Goal: Task Accomplishment & Management: Complete application form

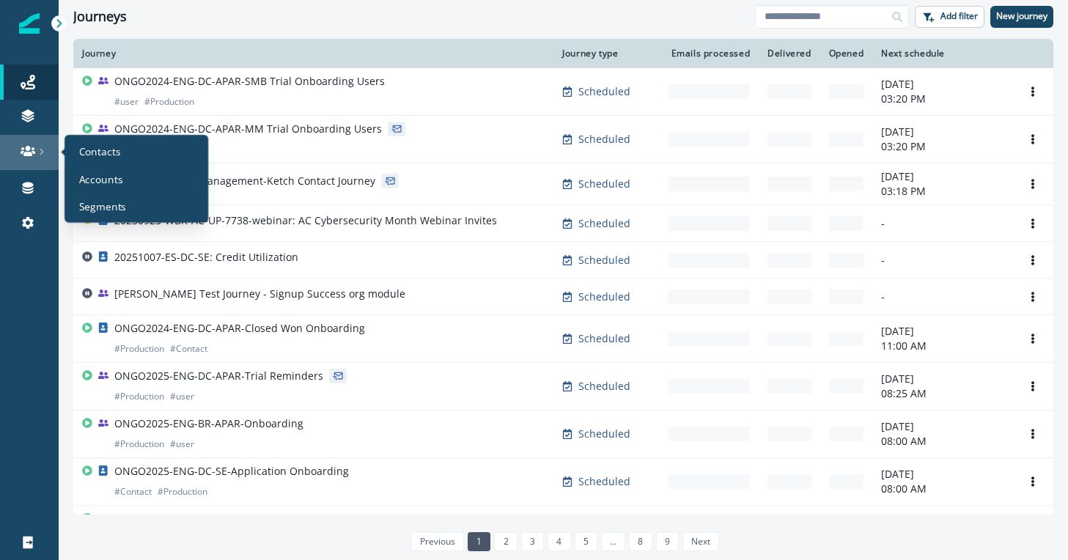
click at [39, 156] on div at bounding box center [29, 151] width 47 height 15
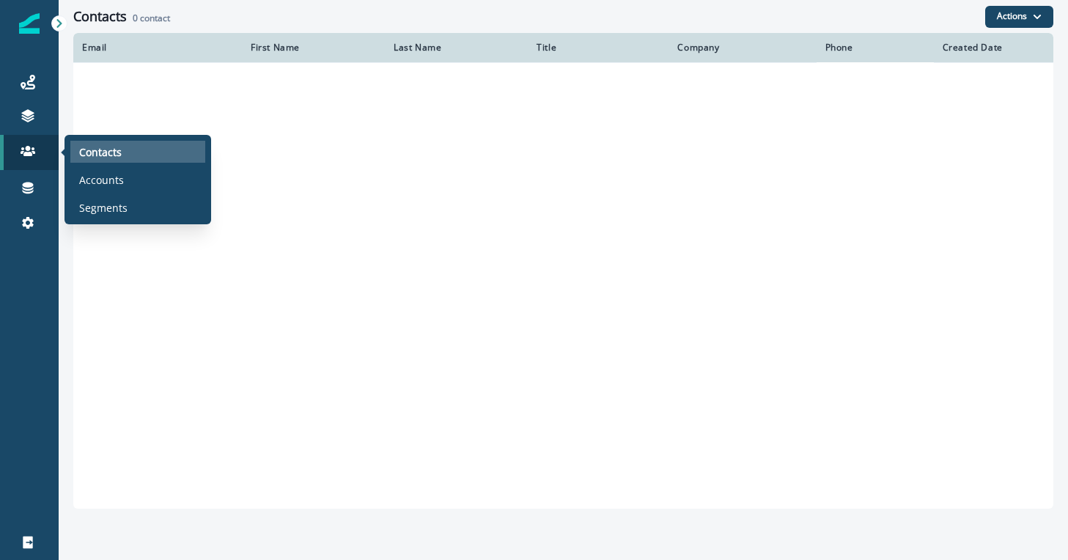
click at [114, 147] on p "Contacts" at bounding box center [100, 151] width 43 height 15
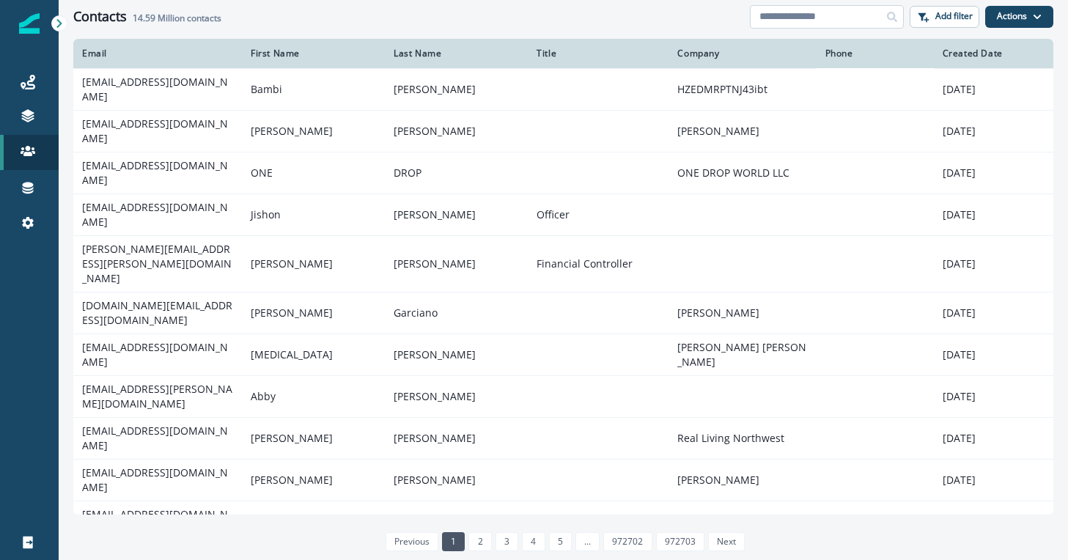
click at [816, 12] on input at bounding box center [827, 16] width 154 height 23
type input "**********"
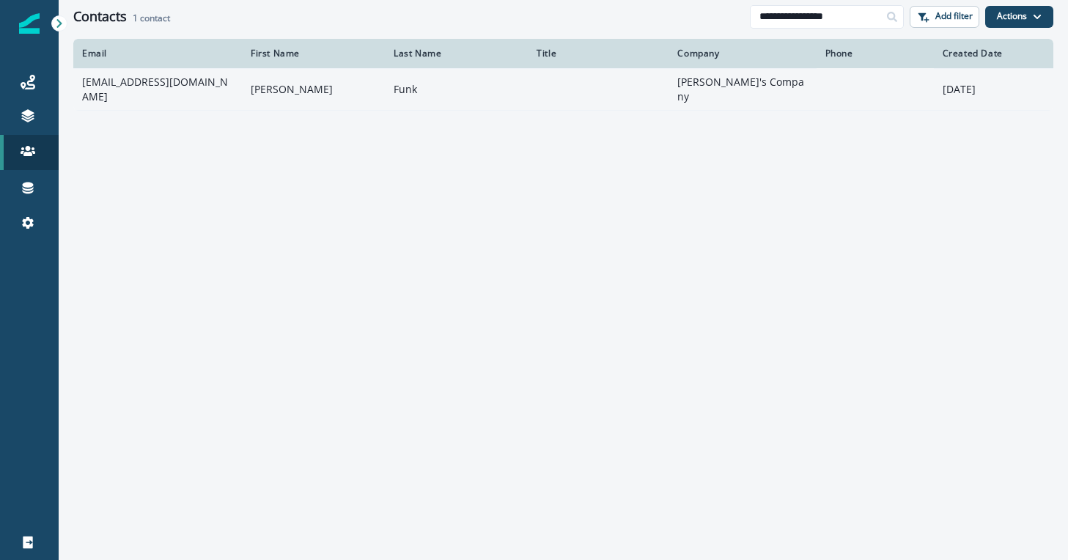
click at [185, 86] on td "[EMAIL_ADDRESS][DOMAIN_NAME]" at bounding box center [157, 89] width 169 height 42
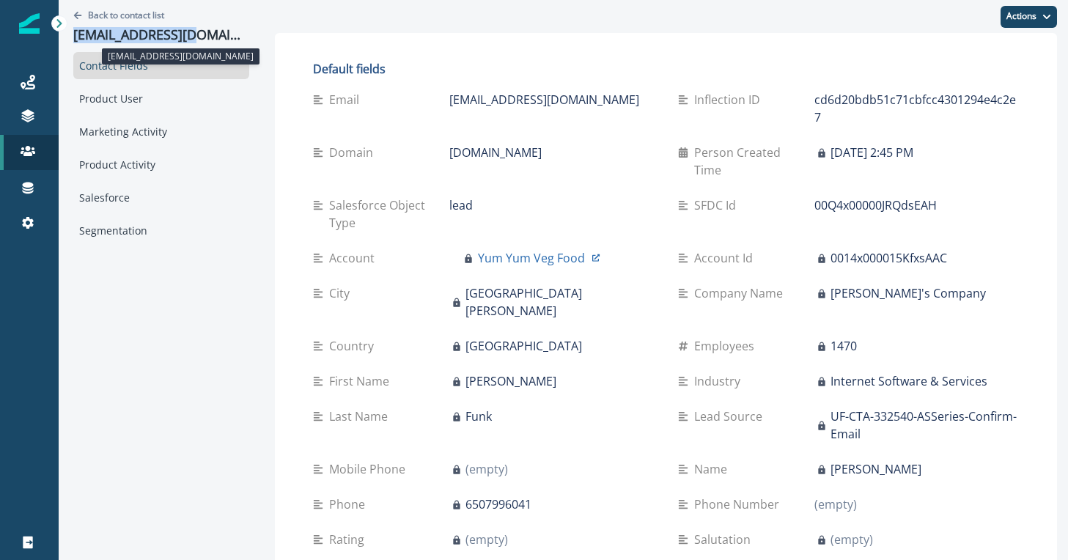
drag, startPoint x: 205, startPoint y: 32, endPoint x: 76, endPoint y: 38, distance: 129.2
click at [76, 38] on p "[EMAIL_ADDRESS][DOMAIN_NAME]" at bounding box center [161, 35] width 176 height 16
click at [275, 23] on div "Actions Edit Delete" at bounding box center [666, 16] width 782 height 33
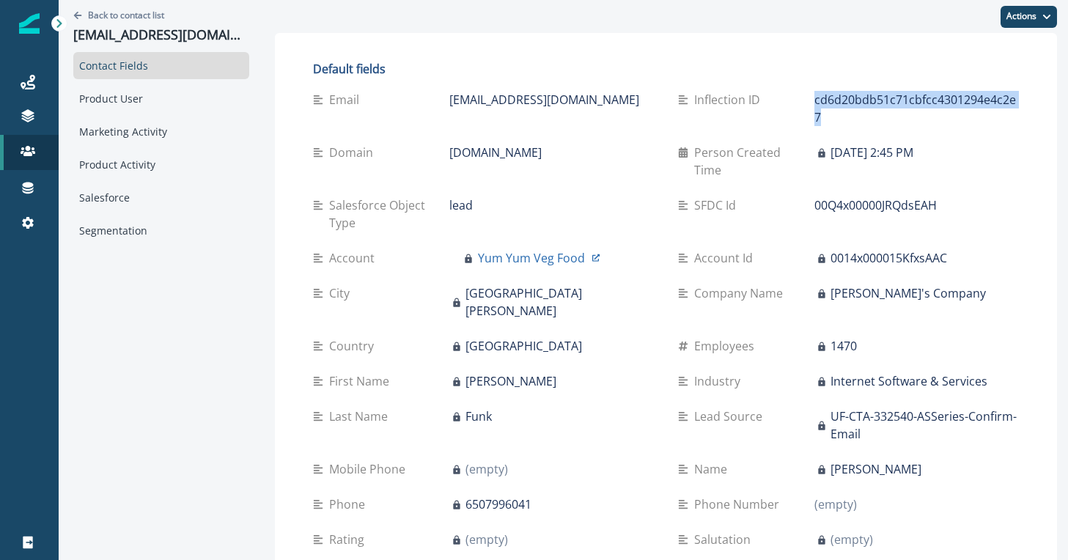
drag, startPoint x: 1021, startPoint y: 99, endPoint x: 807, endPoint y: 98, distance: 214.1
click at [807, 98] on div "Default fields Email [EMAIL_ADDRESS][DOMAIN_NAME] Inflection ID cd6d20bdb51c71c…" at bounding box center [666, 383] width 753 height 671
click at [650, 74] on h2 "Default fields" at bounding box center [666, 69] width 706 height 14
drag, startPoint x: 464, startPoint y: 169, endPoint x: 419, endPoint y: 170, distance: 44.7
click at [419, 197] on div "Salesforce Object Type lead" at bounding box center [484, 214] width 342 height 35
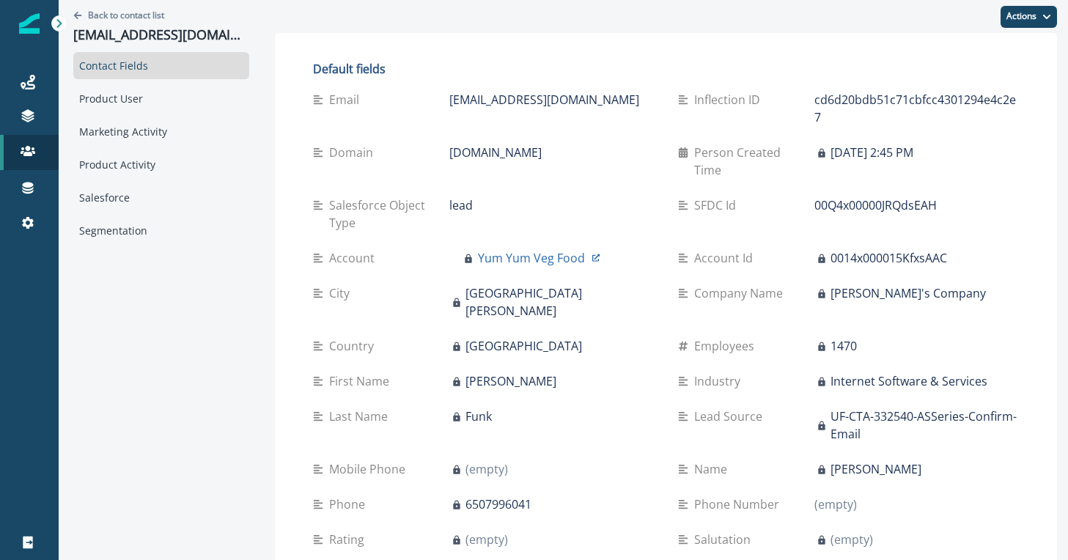
click at [457, 197] on div "lead" at bounding box center [551, 206] width 205 height 18
drag, startPoint x: 451, startPoint y: 169, endPoint x: 423, endPoint y: 169, distance: 27.9
click at [423, 197] on div "Salesforce Object Type lead" at bounding box center [484, 214] width 342 height 35
click at [449, 197] on p "lead" at bounding box center [460, 206] width 23 height 18
drag, startPoint x: 546, startPoint y: 103, endPoint x: 419, endPoint y: 102, distance: 127.6
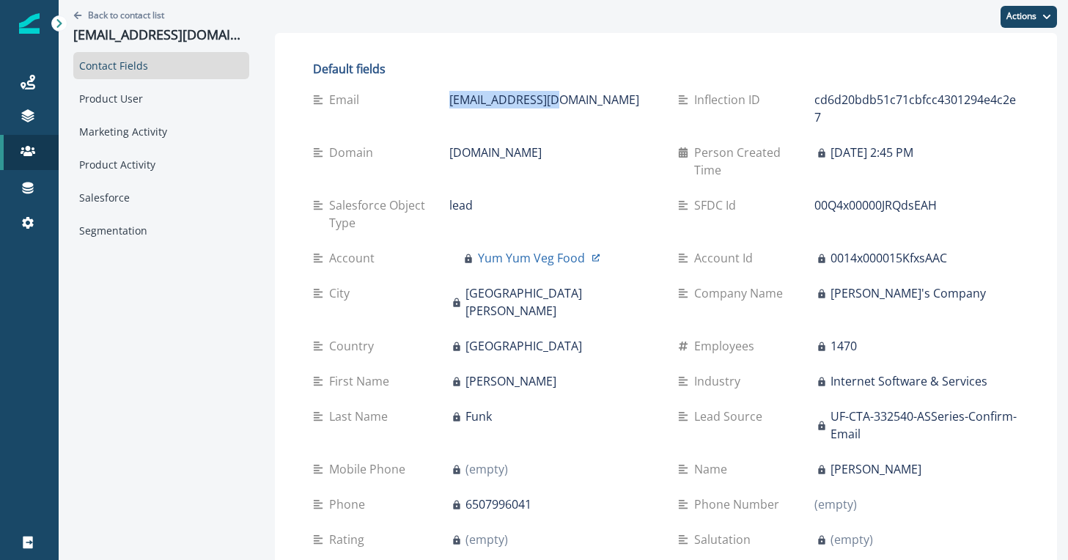
click at [419, 102] on div "Email [EMAIL_ADDRESS][DOMAIN_NAME]" at bounding box center [484, 100] width 342 height 18
copy div "[EMAIL_ADDRESS][DOMAIN_NAME]"
click at [536, 203] on div "Salesforce Object Type lead" at bounding box center [484, 214] width 342 height 53
click at [109, 195] on div "Salesforce" at bounding box center [161, 197] width 176 height 27
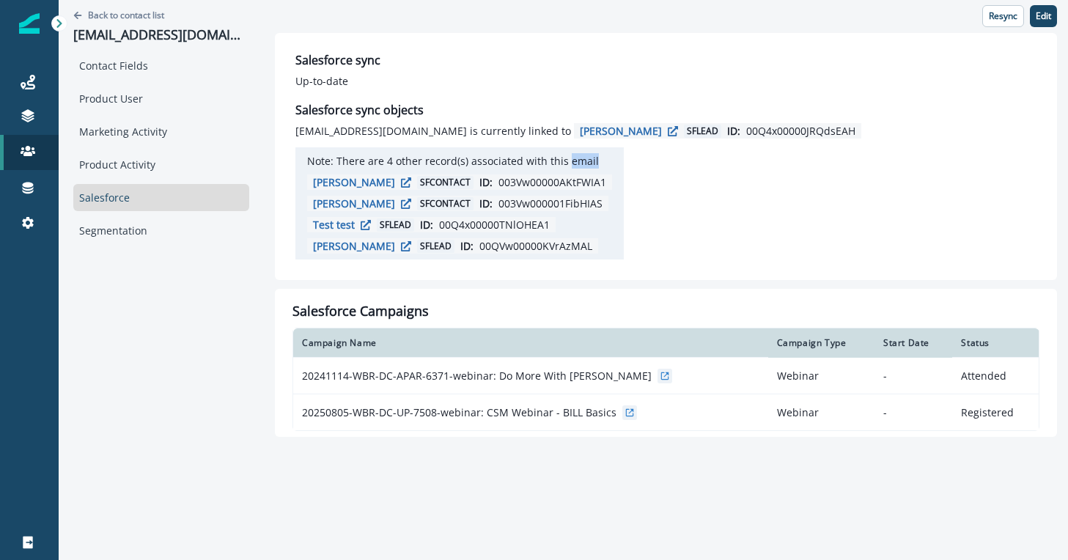
drag, startPoint x: 558, startPoint y: 165, endPoint x: 532, endPoint y: 164, distance: 26.4
click at [532, 164] on p "Note: There are 4 other record(s) associated with this email" at bounding box center [453, 160] width 292 height 15
click at [313, 179] on p "[PERSON_NAME]" at bounding box center [354, 182] width 82 height 14
click at [711, 213] on div "[EMAIL_ADDRESS][DOMAIN_NAME] is currently linked to [PERSON_NAME] SF lead ID: 0…" at bounding box center [578, 191] width 566 height 136
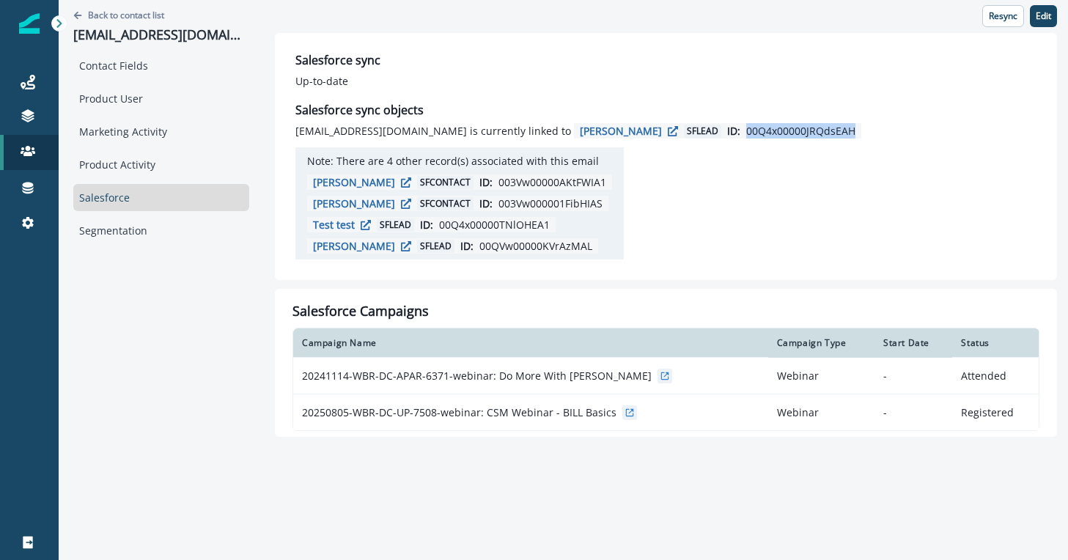
drag, startPoint x: 743, startPoint y: 133, endPoint x: 606, endPoint y: 138, distance: 137.9
click at [606, 138] on div "Salesforce sync objects [EMAIL_ADDRESS][DOMAIN_NAME] is currently linked to [PE…" at bounding box center [665, 181] width 741 height 156
click at [655, 175] on div "[EMAIL_ADDRESS][DOMAIN_NAME] is currently linked to [PERSON_NAME] SF lead ID: 0…" at bounding box center [578, 191] width 566 height 136
click at [138, 65] on div "Contact Fields" at bounding box center [161, 65] width 176 height 27
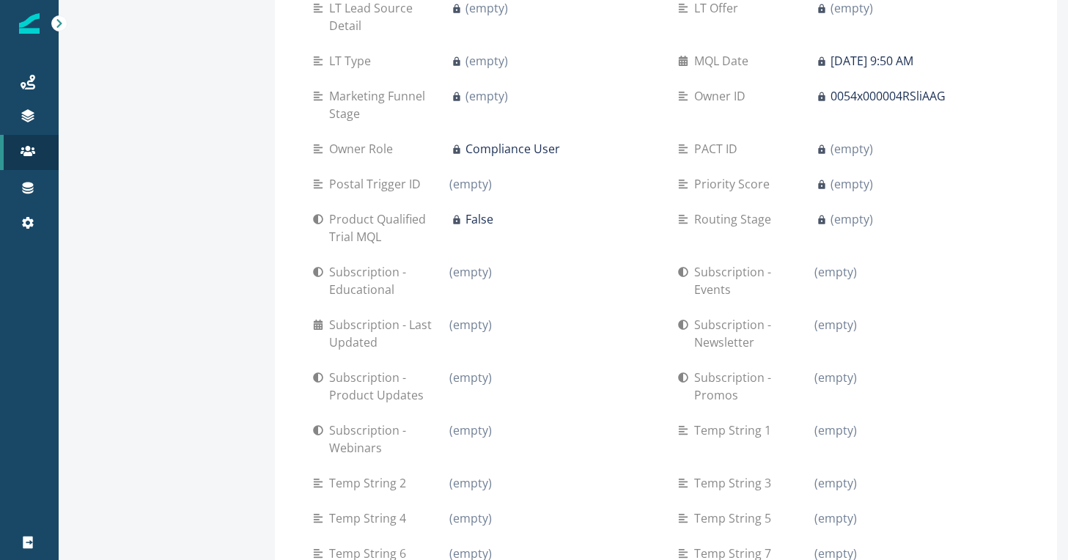
scroll to position [1506, 0]
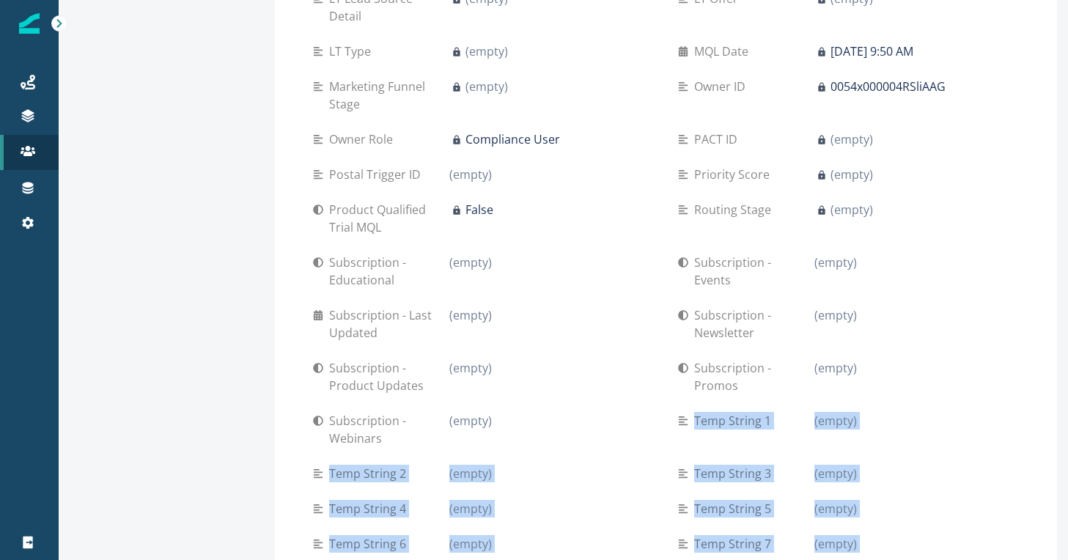
drag, startPoint x: 677, startPoint y: 300, endPoint x: 897, endPoint y: 471, distance: 278.5
click at [897, 471] on div "Account Record Type (empty) AccountOwner (empty) Accounting Package Intacct Act…" at bounding box center [666, 350] width 706 height 2147
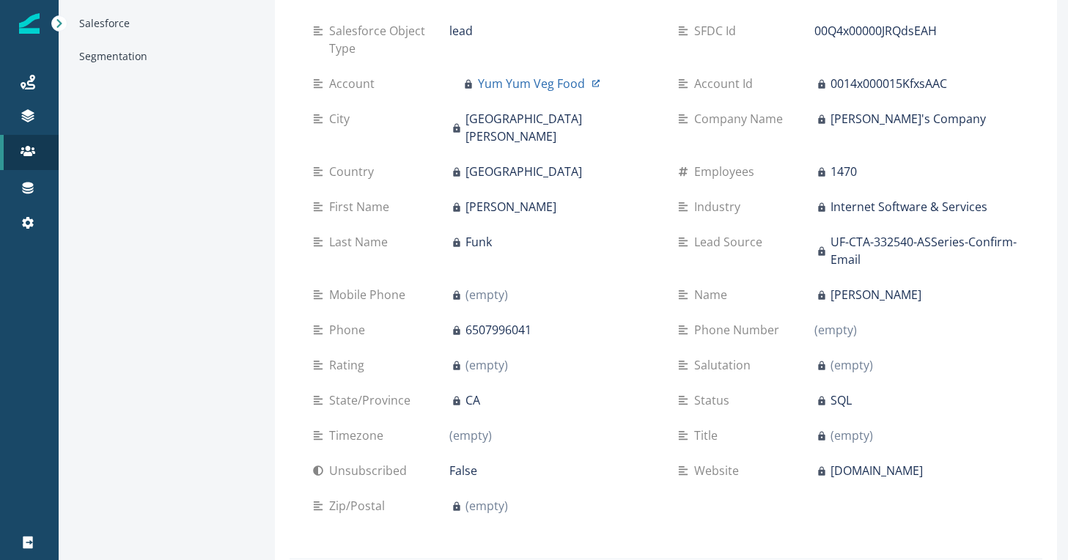
scroll to position [0, 0]
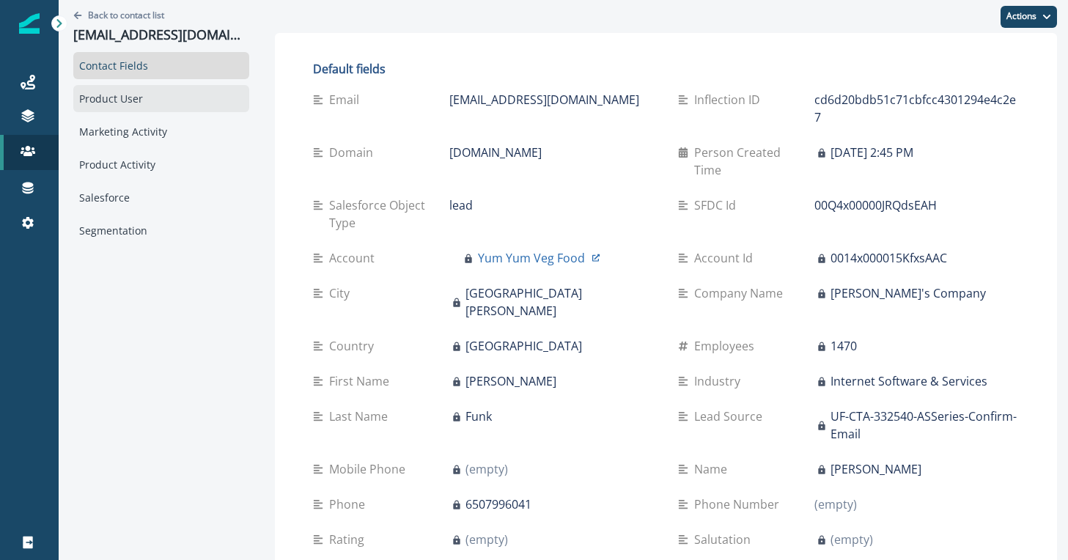
click at [162, 100] on div "Product User" at bounding box center [161, 98] width 176 height 27
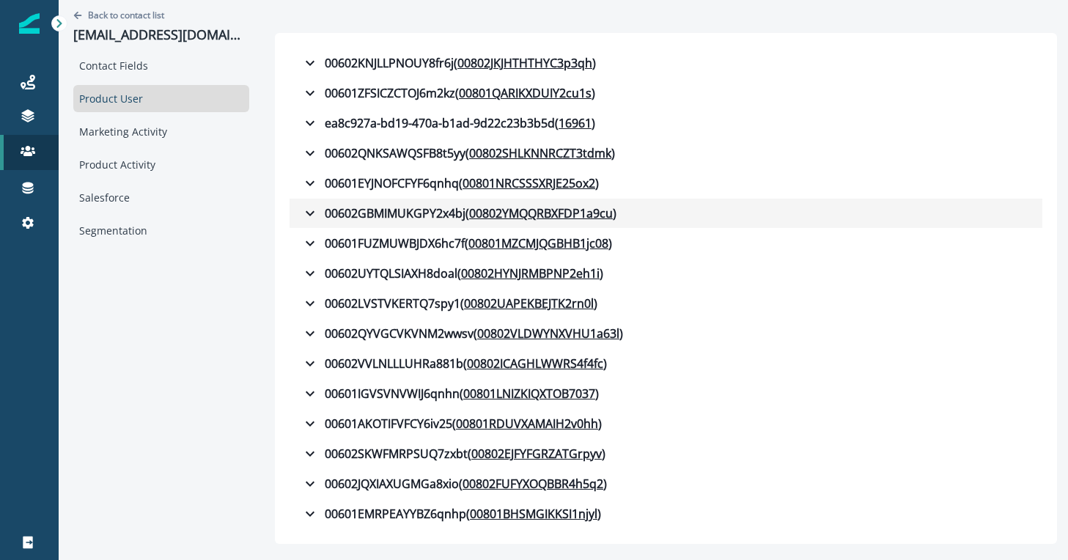
drag, startPoint x: 288, startPoint y: 213, endPoint x: 340, endPoint y: 211, distance: 52.1
click at [340, 211] on div "00602GBMIMUKGPY2x4bj ( 00802YMQQRBXFDP1a9cu )" at bounding box center [458, 214] width 315 height 18
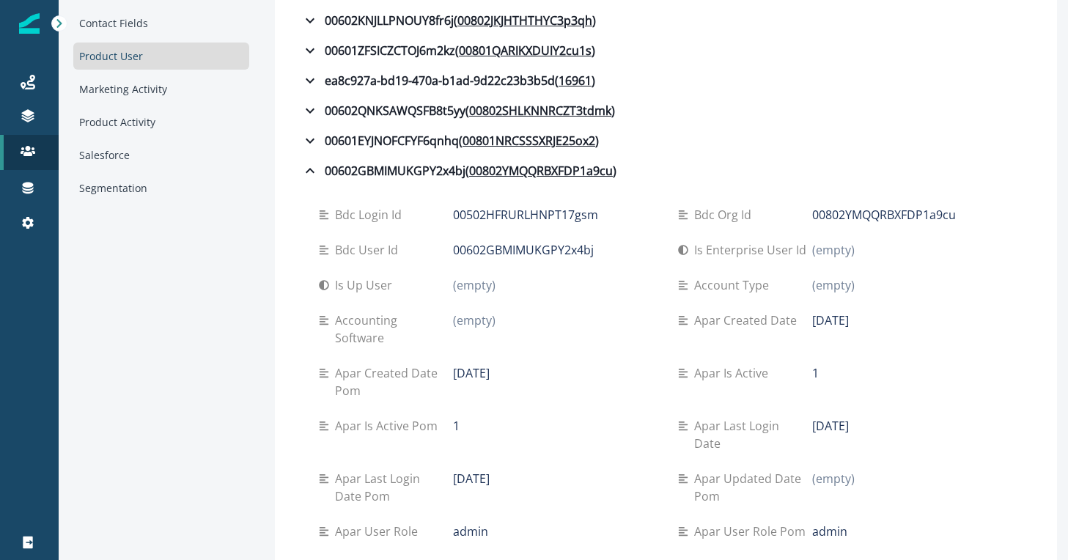
scroll to position [42, 0]
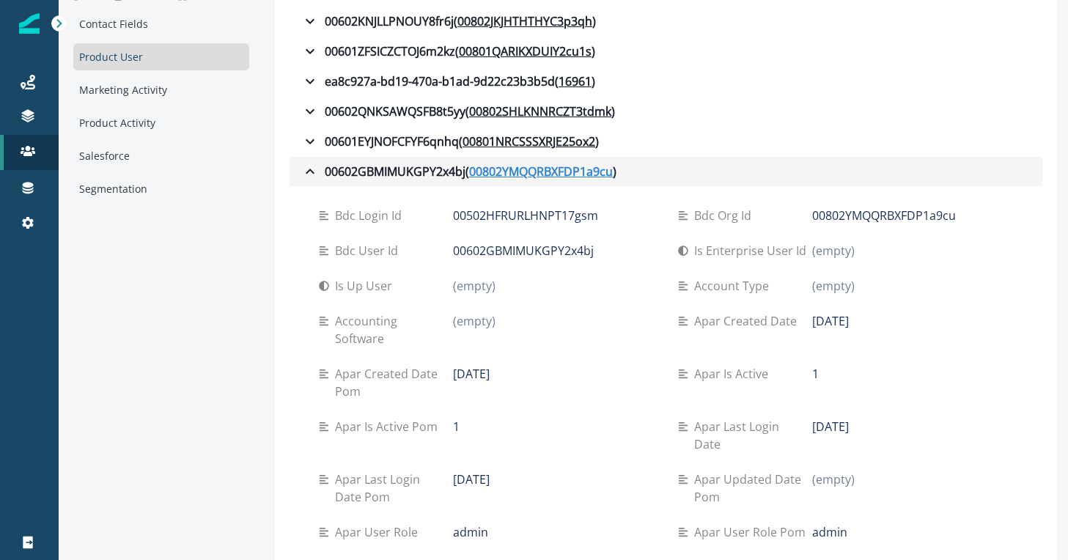
click at [565, 172] on u "00802YMQQRBXFDP1a9cu" at bounding box center [541, 172] width 144 height 18
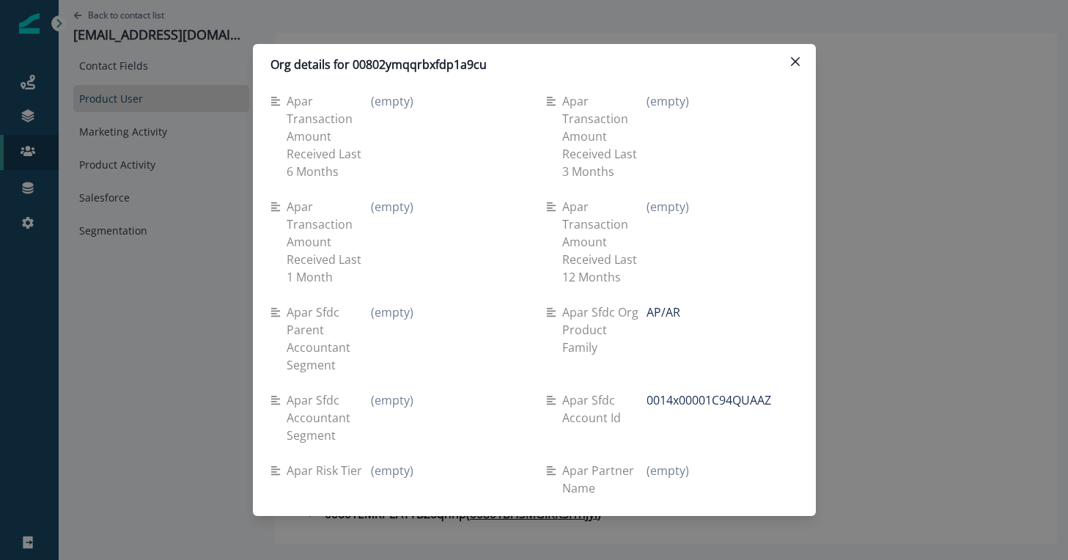
scroll to position [2299, 0]
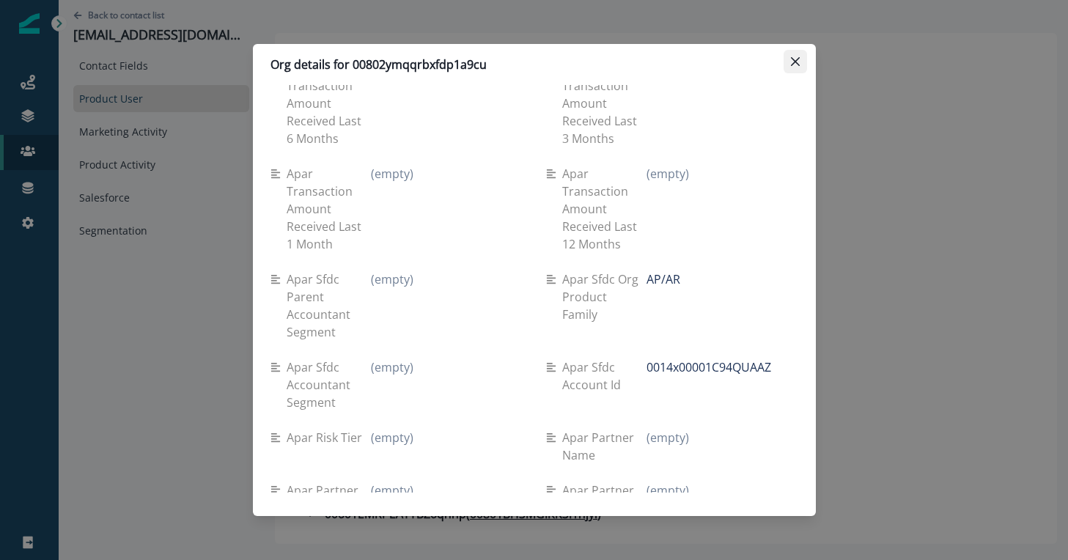
click at [798, 59] on icon "Close" at bounding box center [795, 61] width 9 height 9
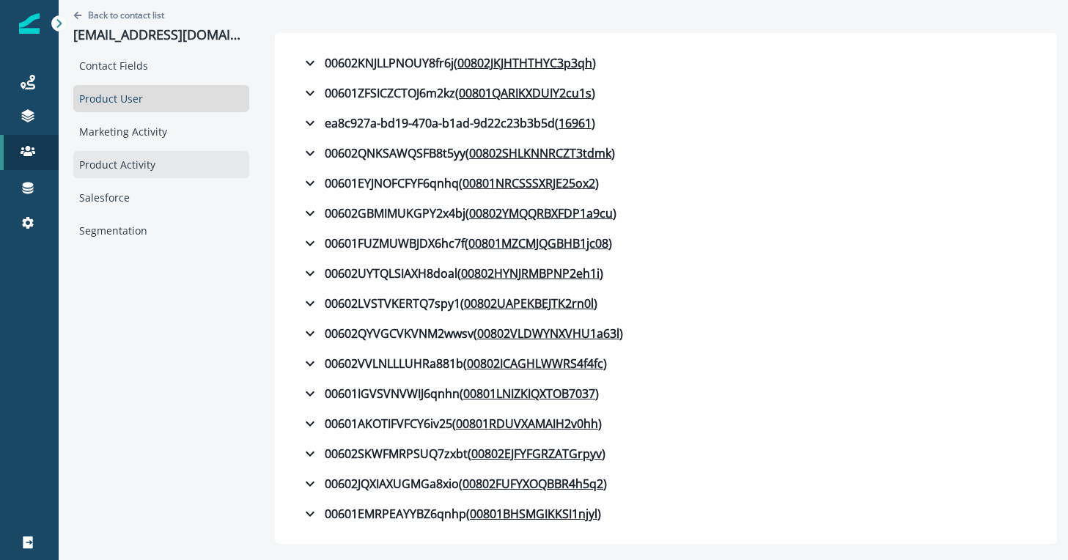
click at [108, 158] on div "Product Activity" at bounding box center [161, 164] width 176 height 27
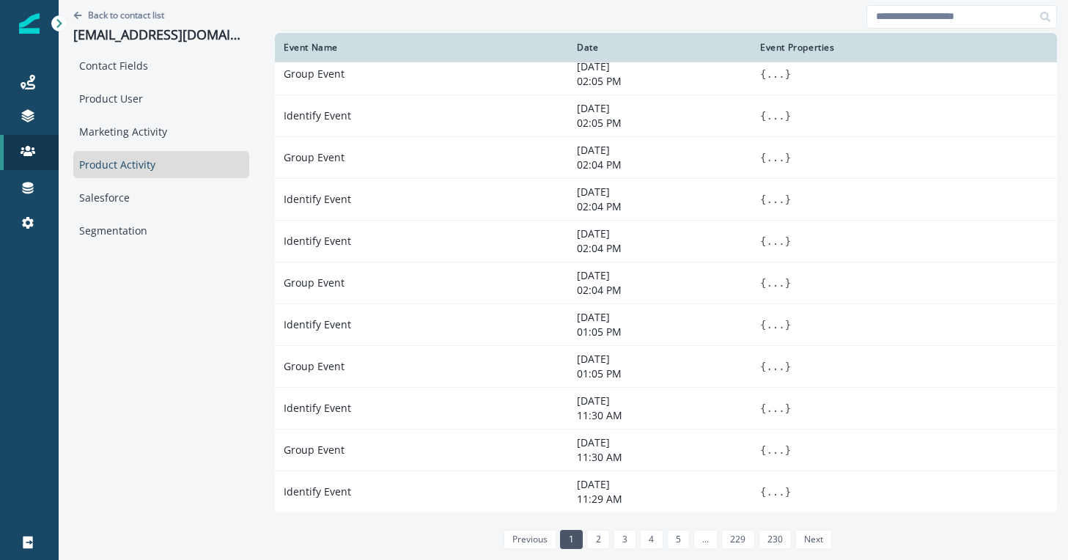
scroll to position [0, 0]
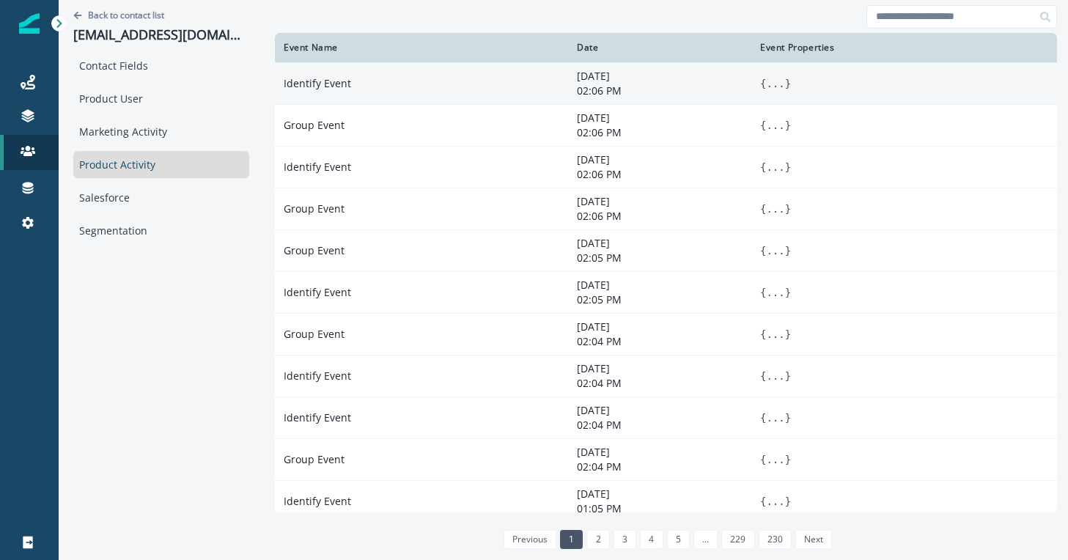
click at [414, 98] on td "Identify Event" at bounding box center [421, 83] width 293 height 42
click at [766, 90] on button "..." at bounding box center [775, 83] width 18 height 15
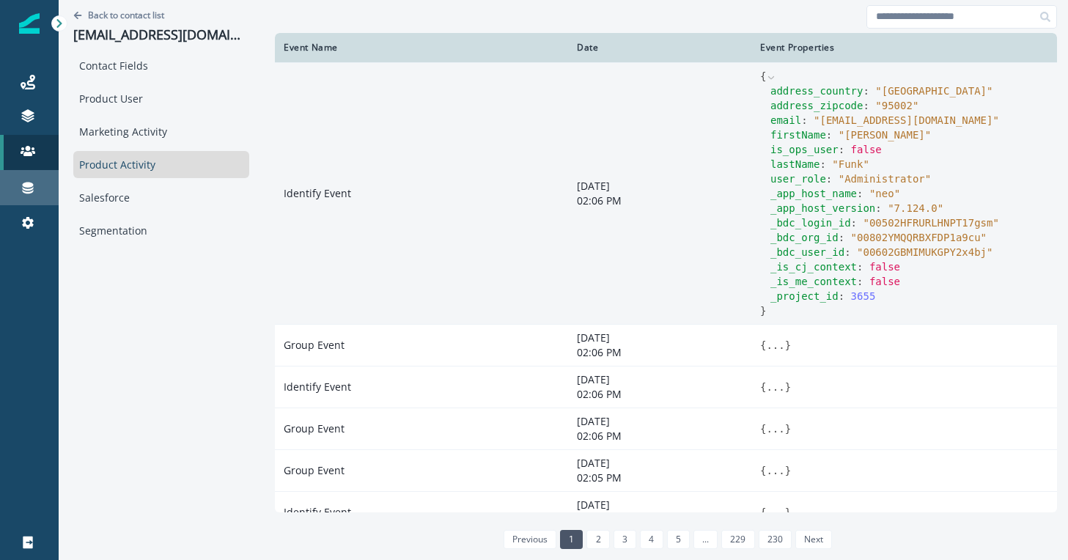
click at [28, 180] on div "Connections" at bounding box center [29, 188] width 47 height 18
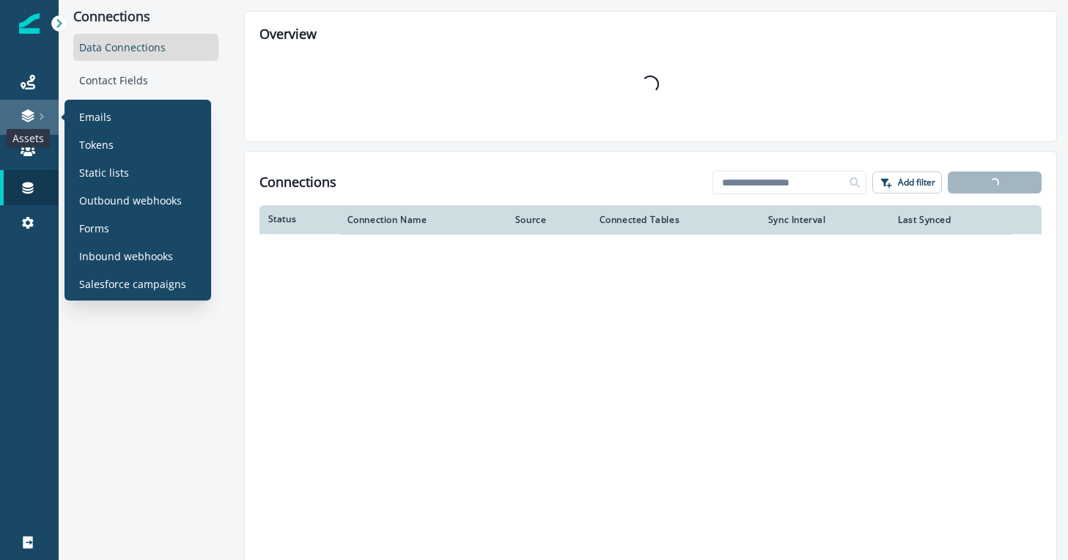
click at [31, 111] on icon at bounding box center [27, 112] width 12 height 7
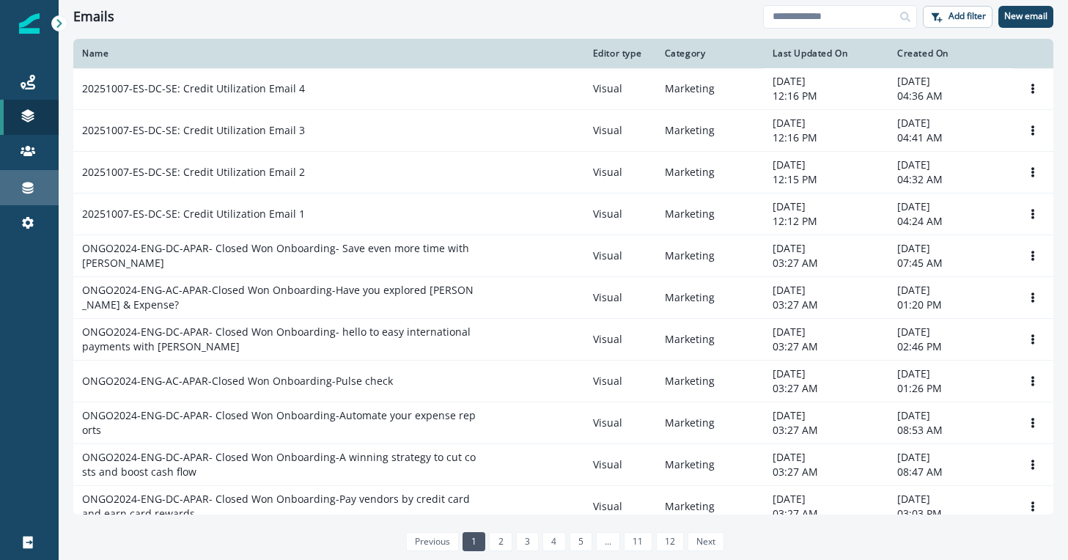
click at [32, 177] on link "Connections" at bounding box center [29, 187] width 59 height 35
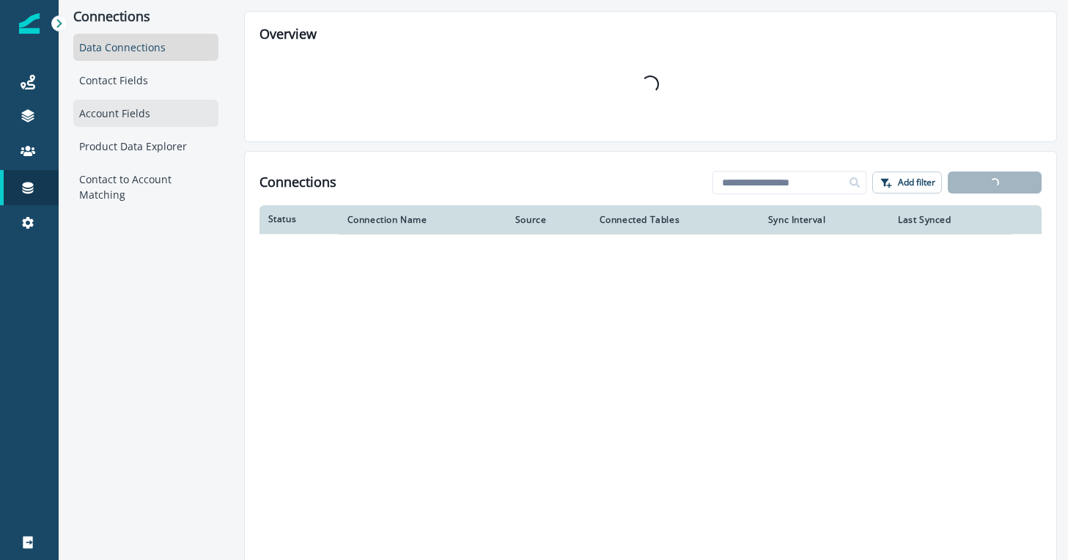
click at [151, 122] on div "Account Fields" at bounding box center [145, 113] width 145 height 27
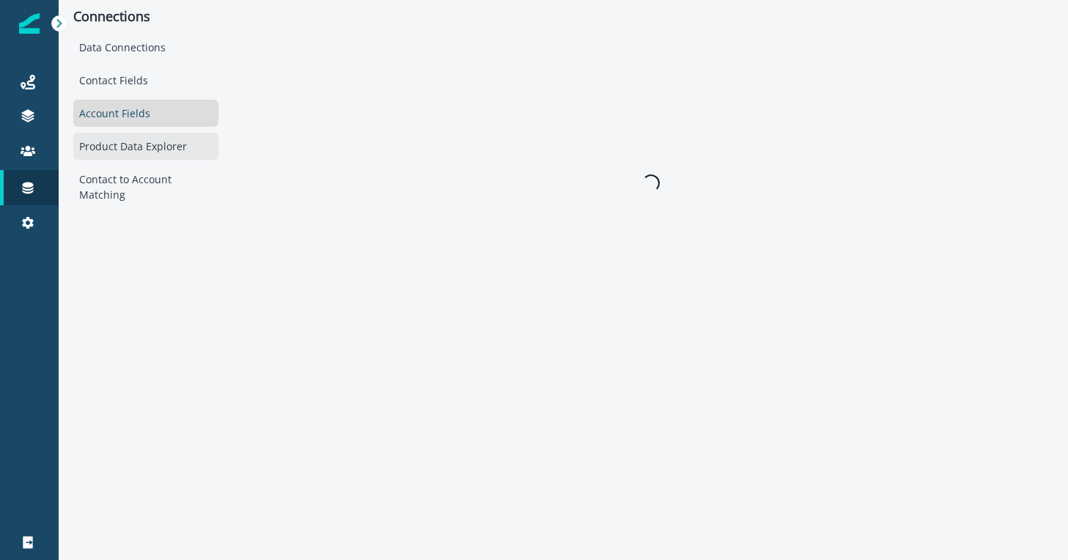
click at [133, 139] on div "Product Data Explorer" at bounding box center [145, 146] width 145 height 27
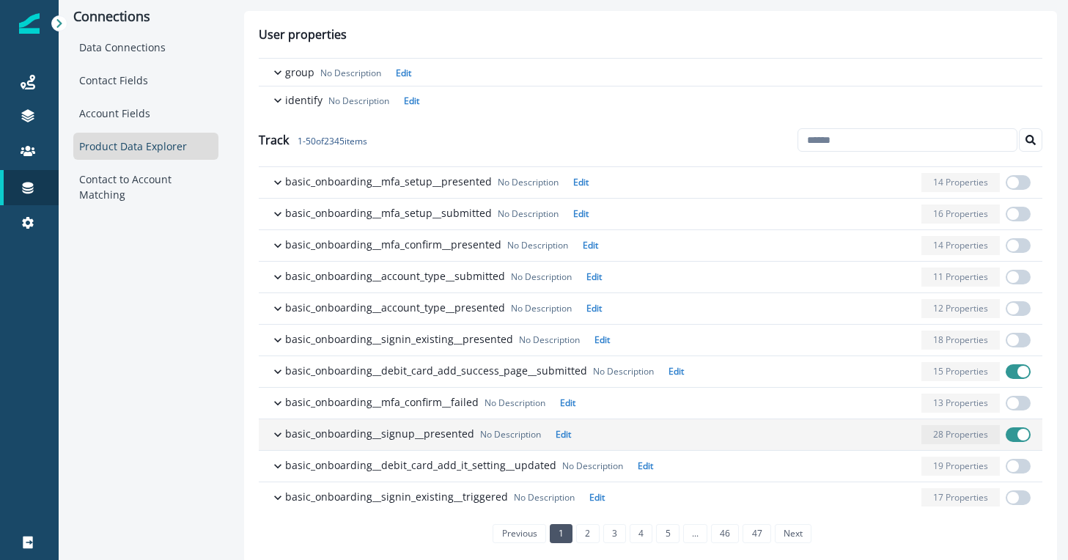
click at [271, 435] on icon "button" at bounding box center [278, 434] width 15 height 15
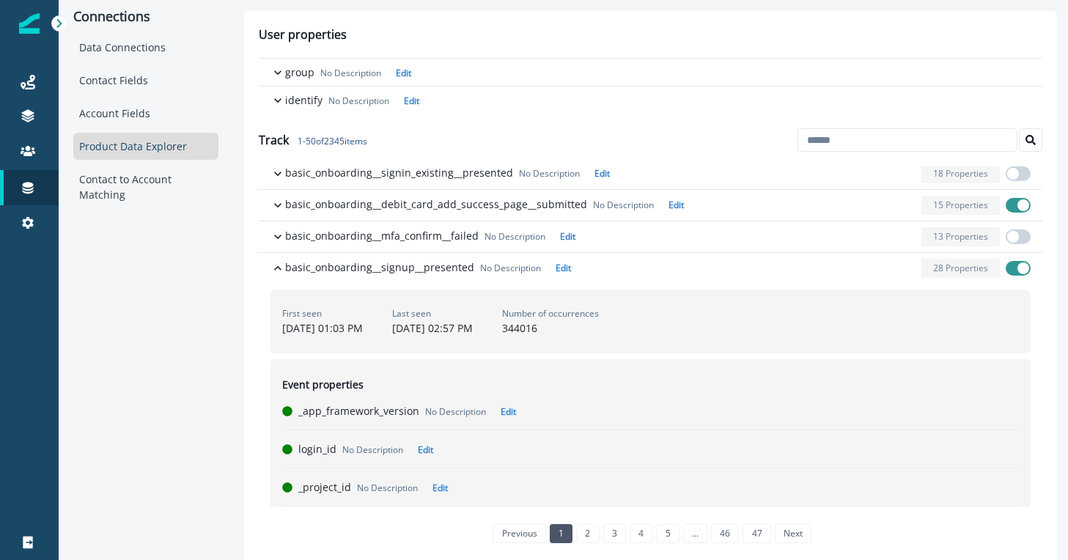
scroll to position [155, 0]
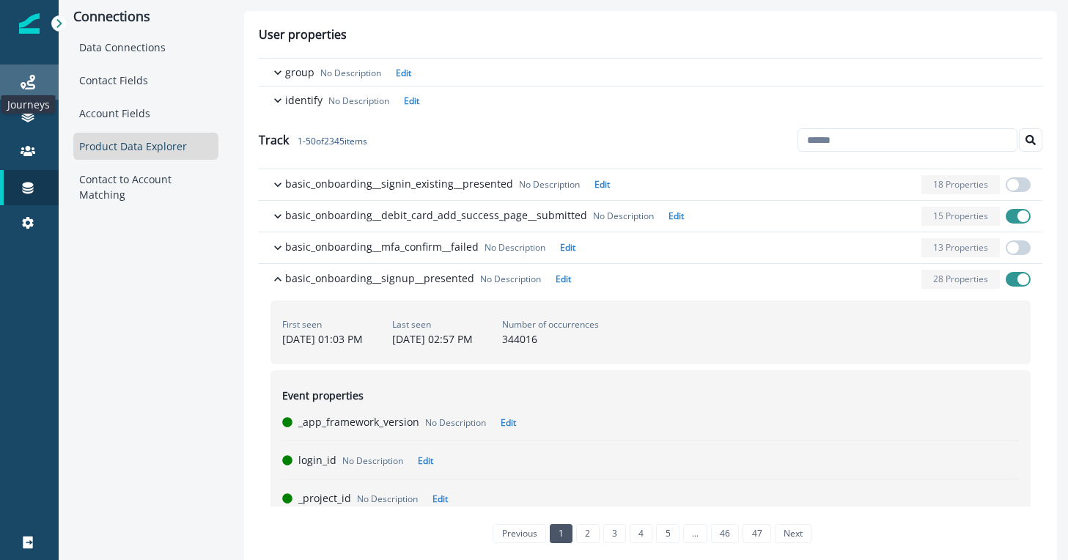
click at [26, 75] on icon at bounding box center [28, 82] width 15 height 15
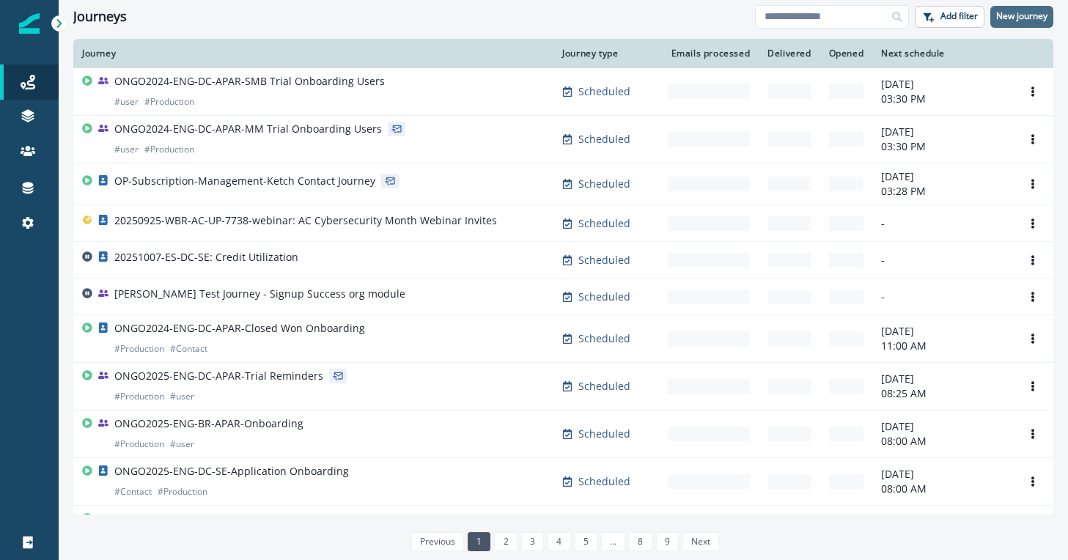
click at [1010, 11] on p "New journey" at bounding box center [1021, 16] width 51 height 10
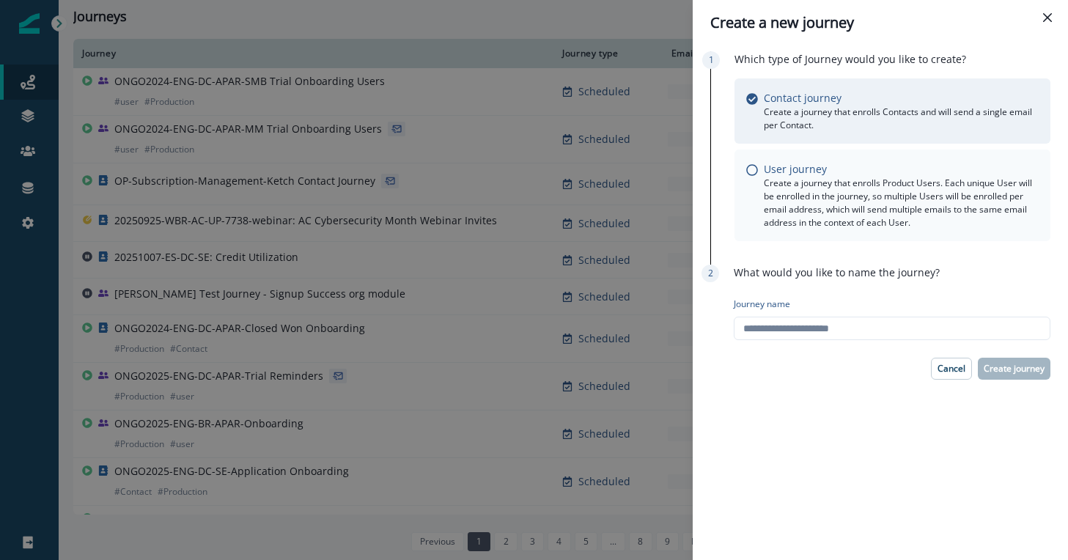
click at [864, 206] on p "Create a journey that enrolls Product Users. Each unique User will be enrolled …" at bounding box center [901, 203] width 275 height 53
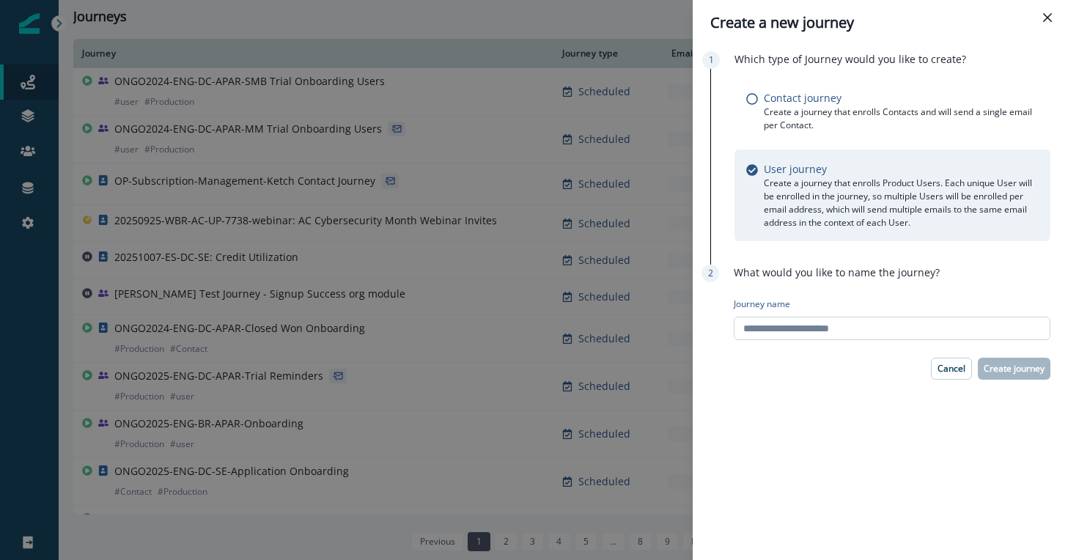
click at [913, 333] on input "Journey name" at bounding box center [892, 328] width 317 height 23
type input "**********"
click at [1023, 366] on p "Create journey" at bounding box center [1014, 369] width 61 height 10
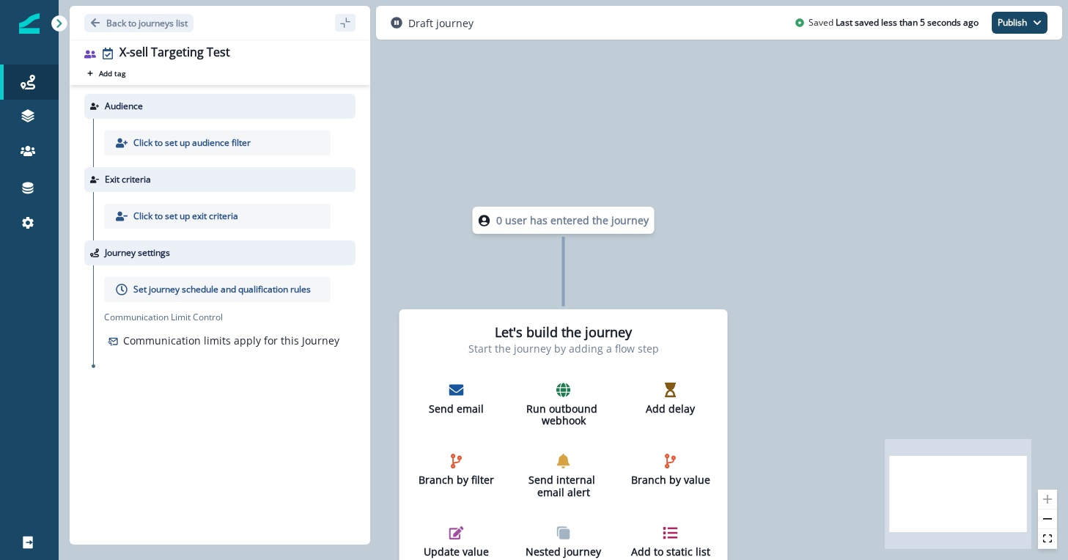
click at [263, 143] on div "Click to set up audience filter" at bounding box center [217, 143] width 227 height 25
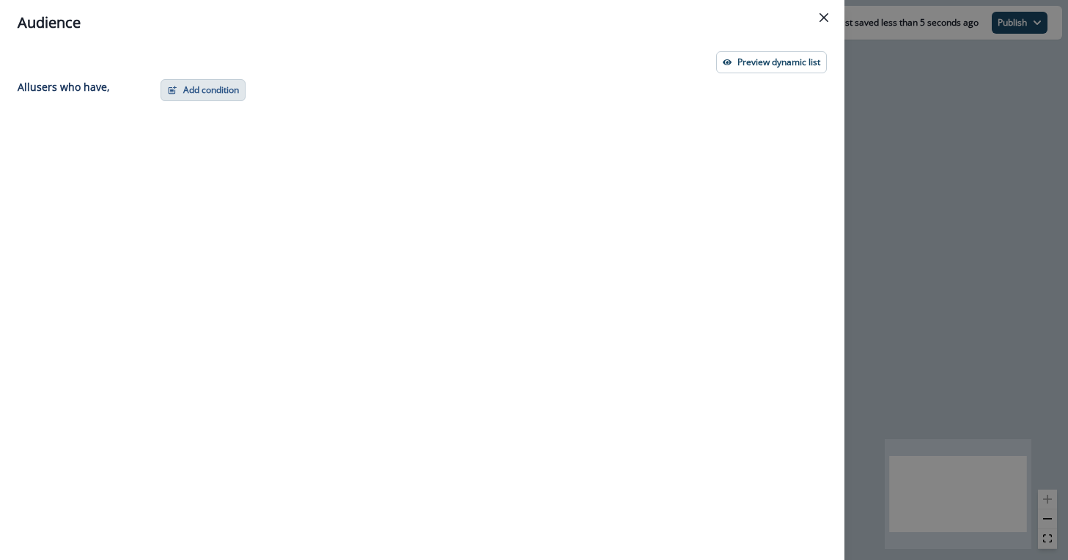
click at [210, 92] on button "Add condition" at bounding box center [203, 90] width 85 height 22
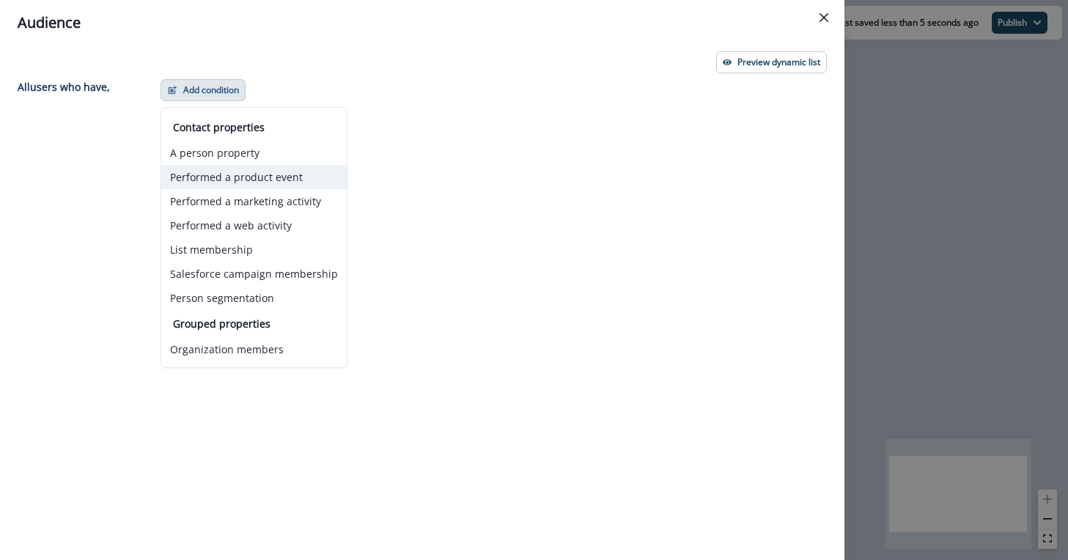
click at [309, 176] on button "Performed a product event" at bounding box center [254, 177] width 186 height 24
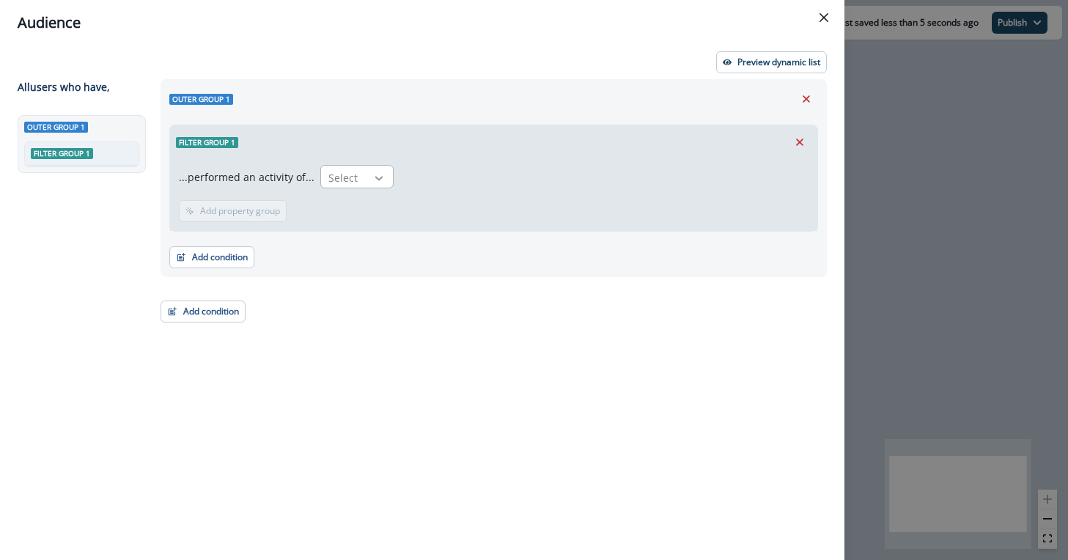
click at [367, 172] on div at bounding box center [379, 178] width 25 height 15
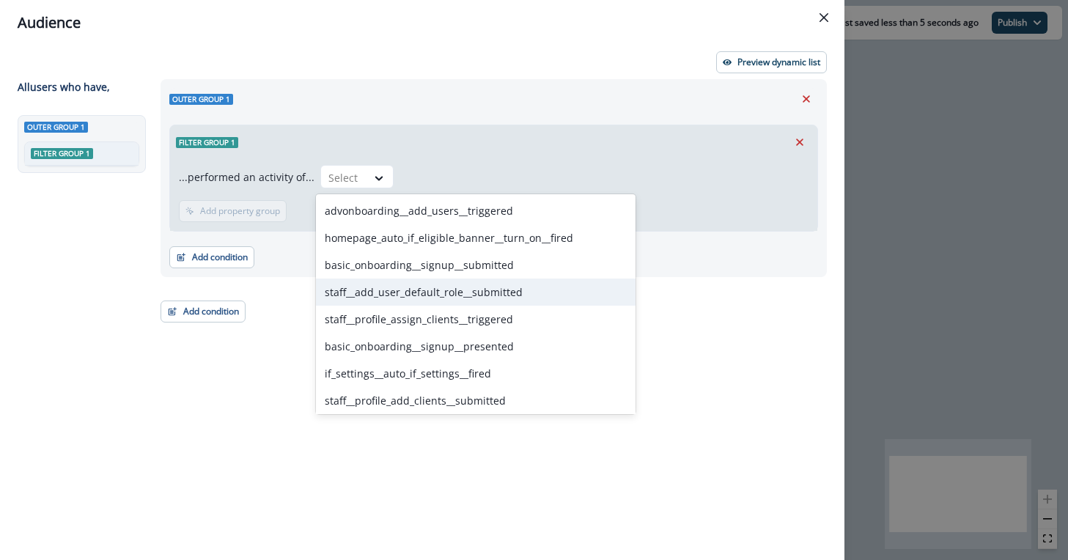
click at [442, 294] on div "staff__add_user_default_role__submitted" at bounding box center [476, 292] width 320 height 27
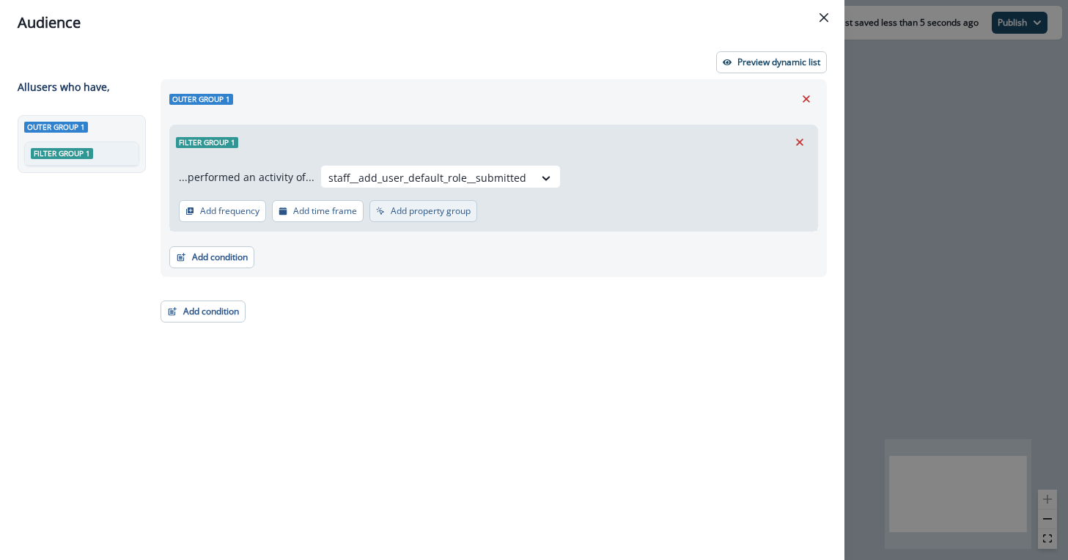
click at [456, 206] on p "Add property group" at bounding box center [431, 211] width 80 height 10
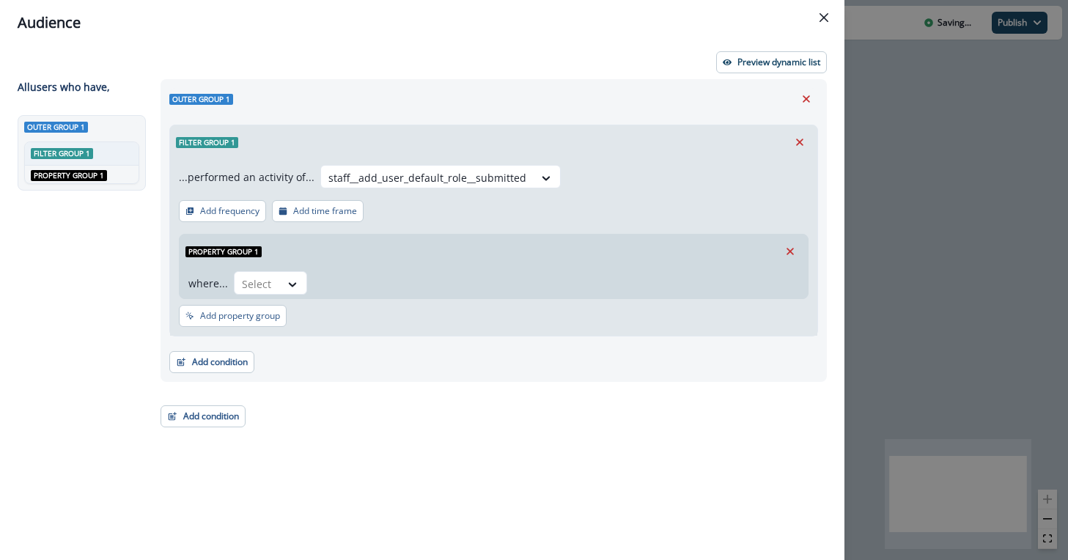
click at [287, 269] on div "where... Select" at bounding box center [494, 283] width 628 height 30
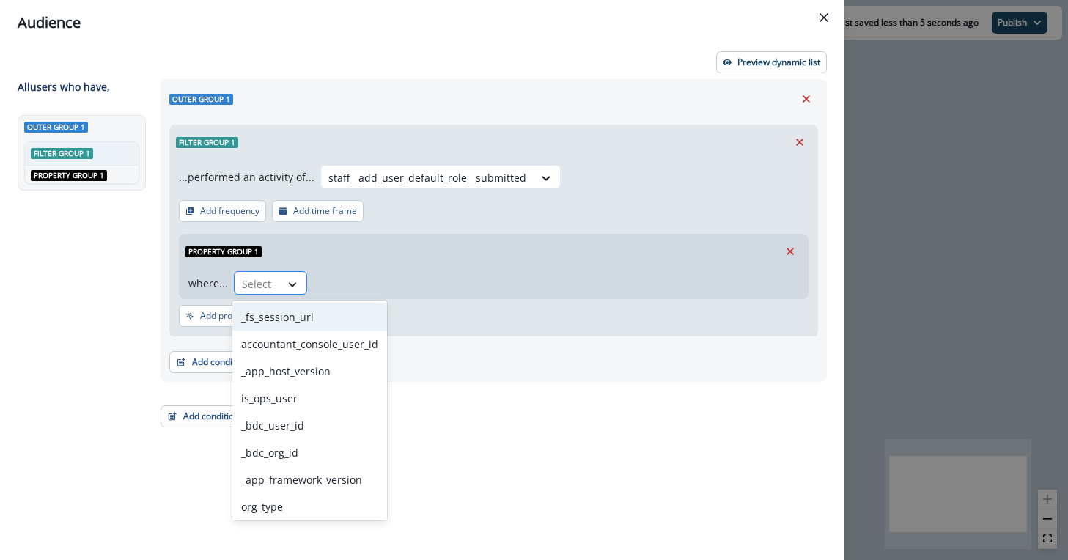
click at [280, 280] on div at bounding box center [292, 284] width 25 height 15
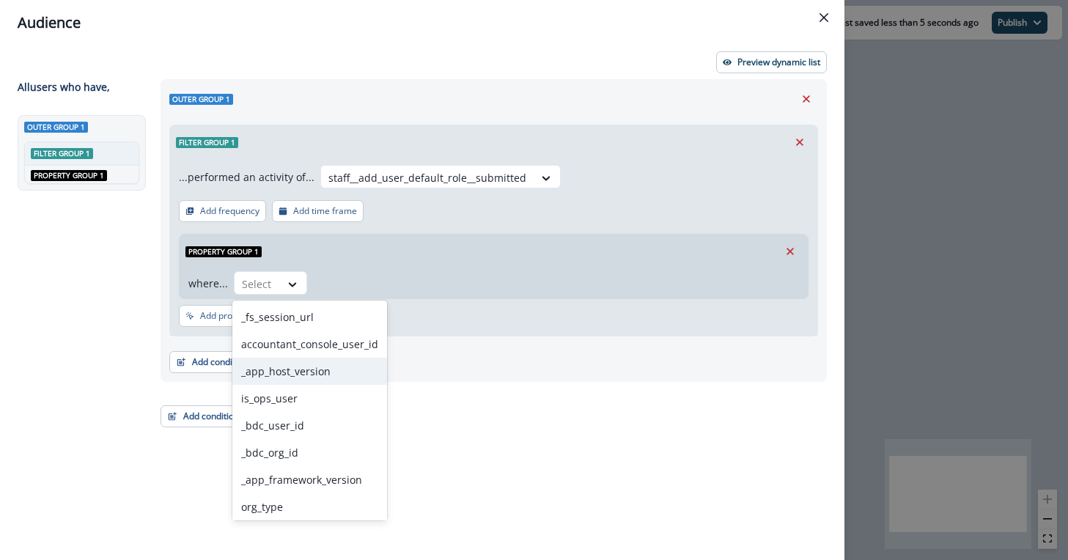
click at [417, 350] on div "Add condition Contact properties A person property Performed a product event Pe…" at bounding box center [493, 355] width 649 height 37
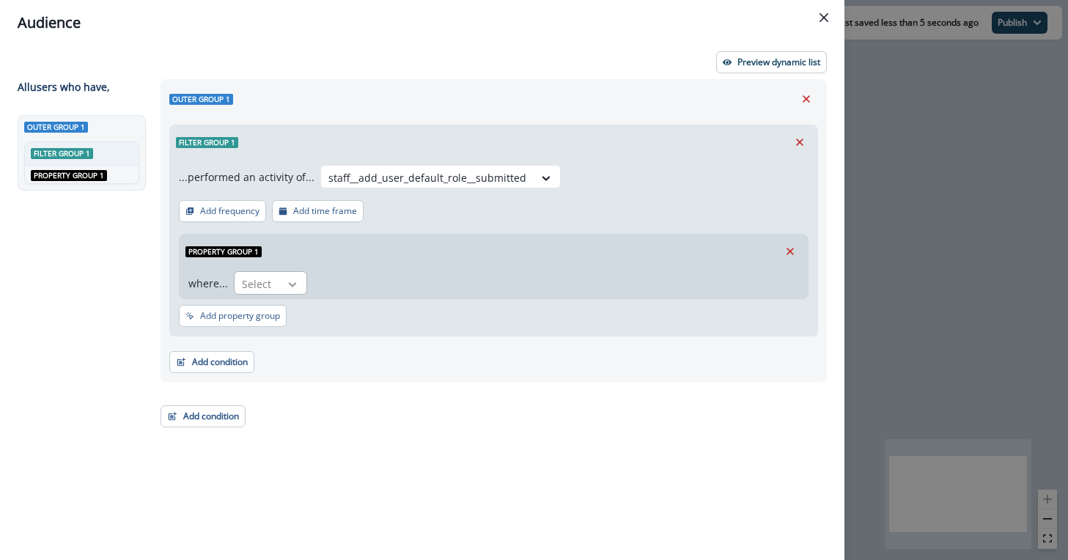
click at [280, 286] on div at bounding box center [292, 284] width 25 height 15
click at [440, 351] on div "Add condition Contact properties A person property Performed a product event Pe…" at bounding box center [493, 355] width 649 height 37
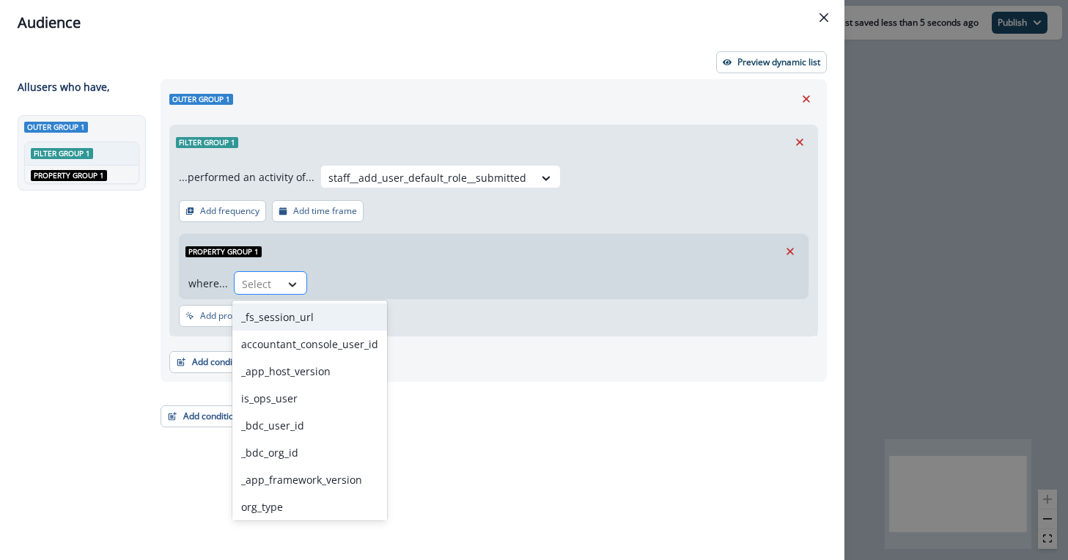
click at [301, 286] on div at bounding box center [292, 284] width 25 height 15
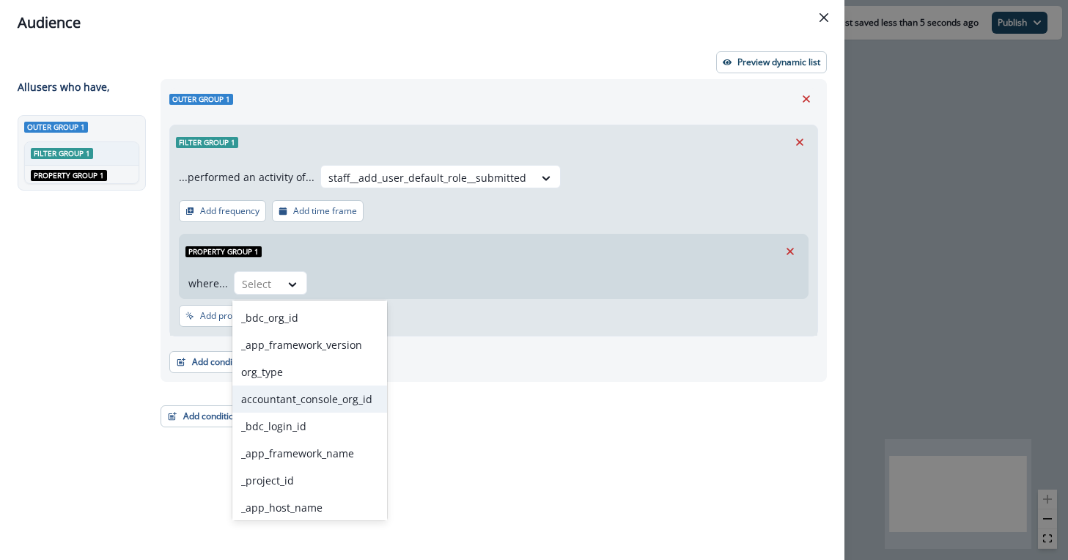
scroll to position [139, 0]
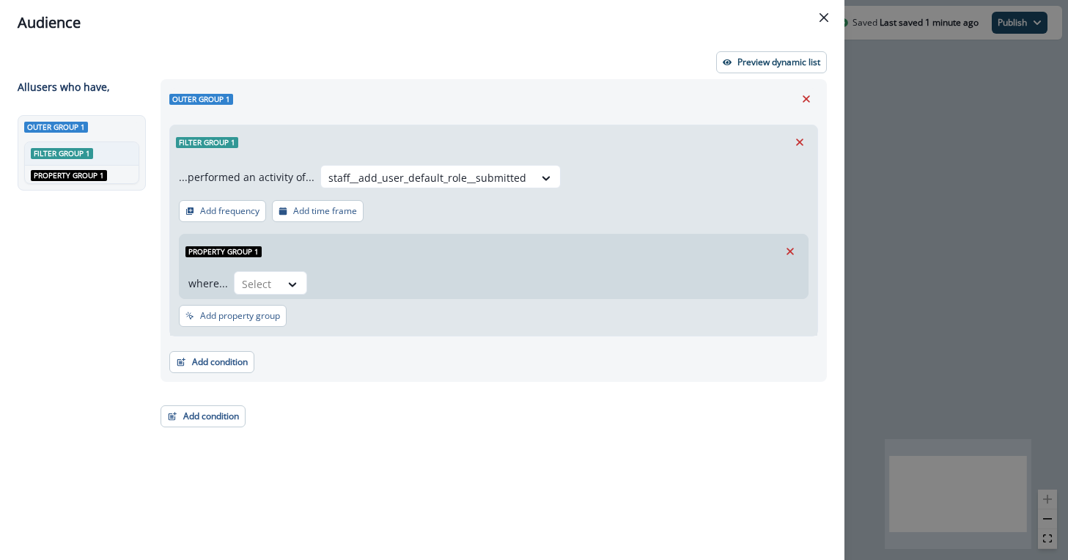
click at [504, 422] on div "Outer group 1 Filter group 1 ...performed an activity of... staff__add_user_def…" at bounding box center [489, 292] width 675 height 427
click at [831, 15] on button "Close" at bounding box center [823, 17] width 23 height 23
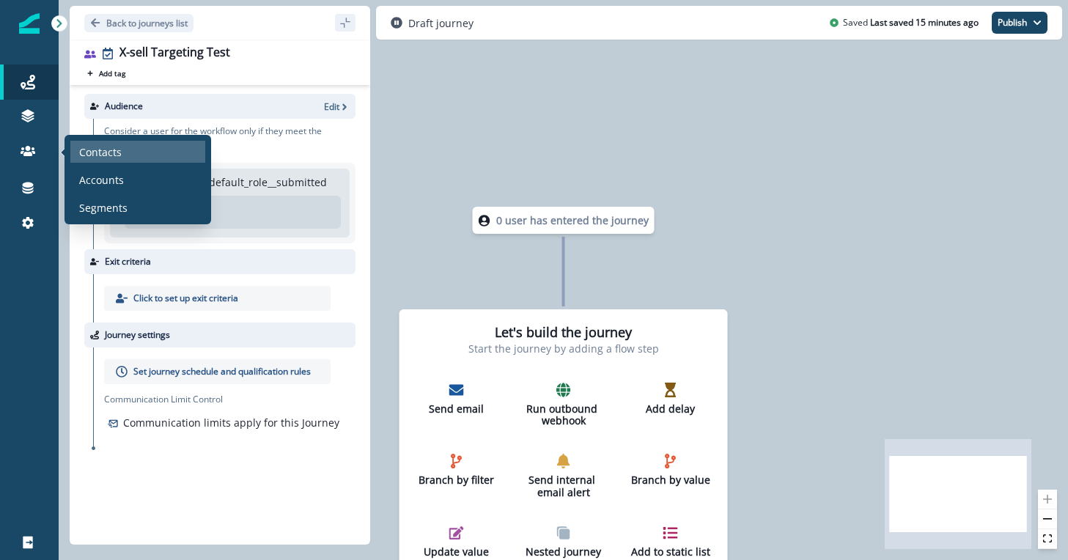
click at [93, 149] on p "Contacts" at bounding box center [100, 151] width 43 height 15
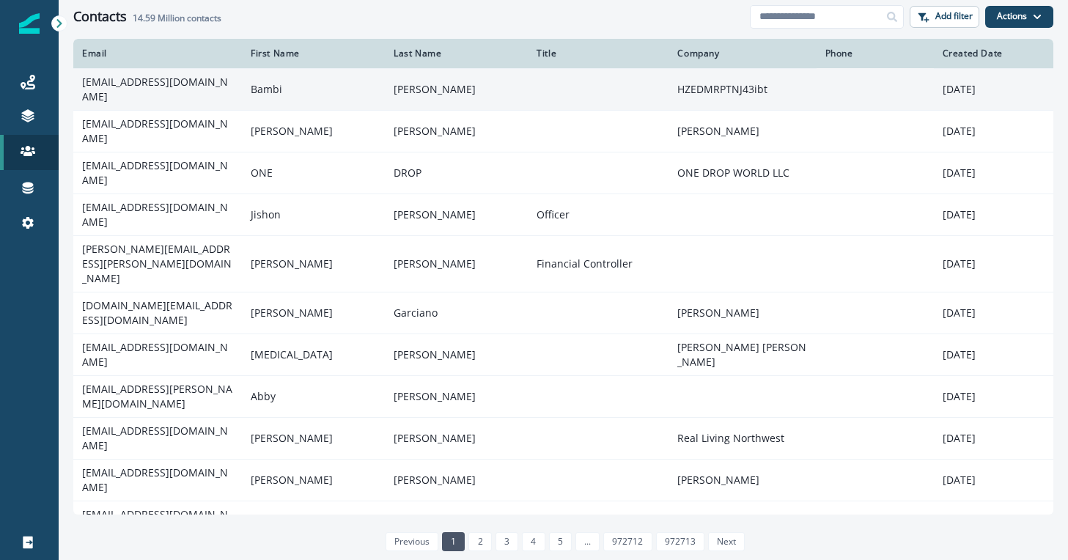
click at [169, 98] on td "[EMAIL_ADDRESS][DOMAIN_NAME]" at bounding box center [157, 89] width 169 height 42
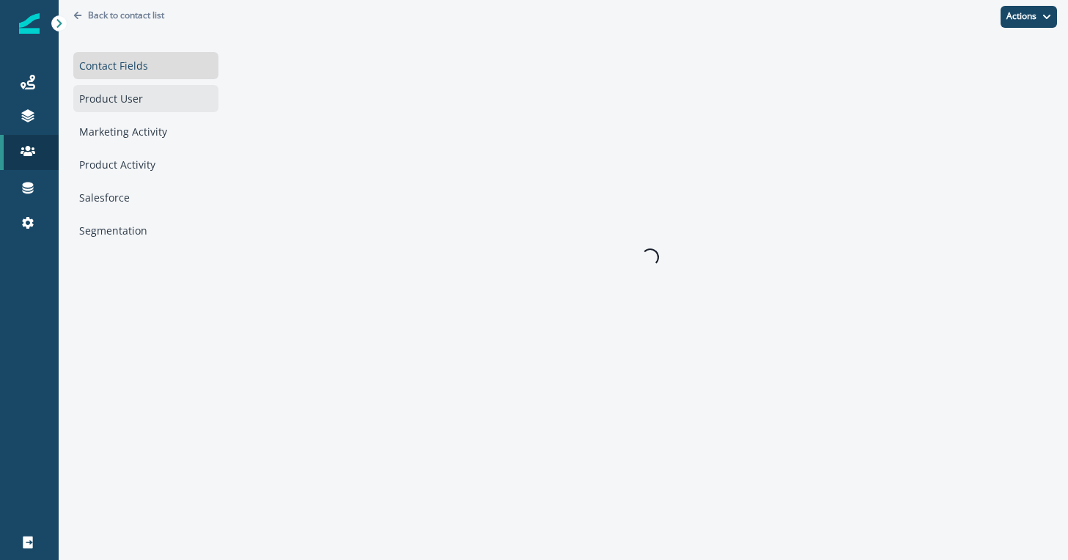
click at [148, 107] on div "Product User" at bounding box center [145, 98] width 145 height 27
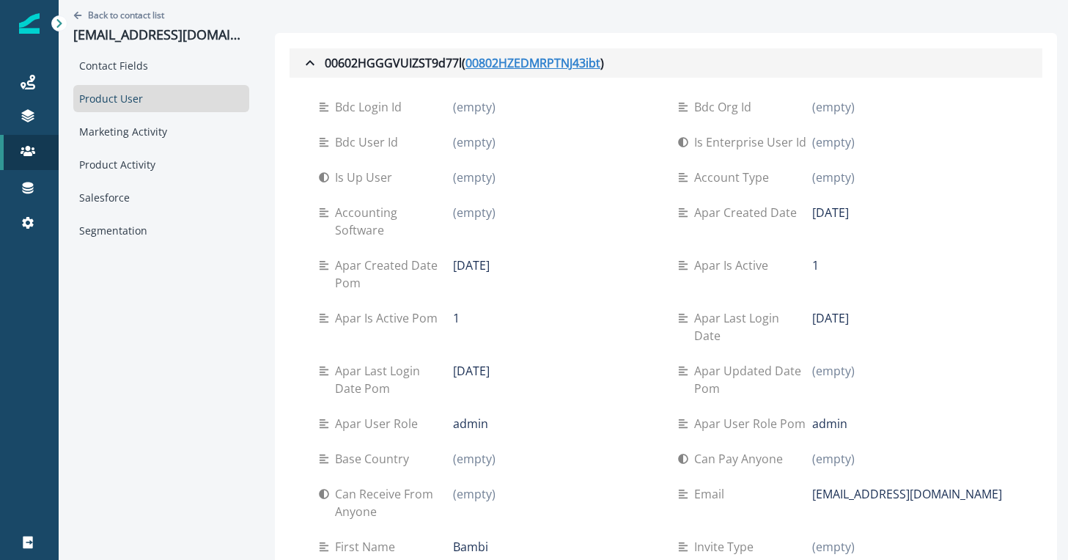
click at [501, 60] on u "00802HZEDMRPTNJ43ibt" at bounding box center [533, 63] width 135 height 18
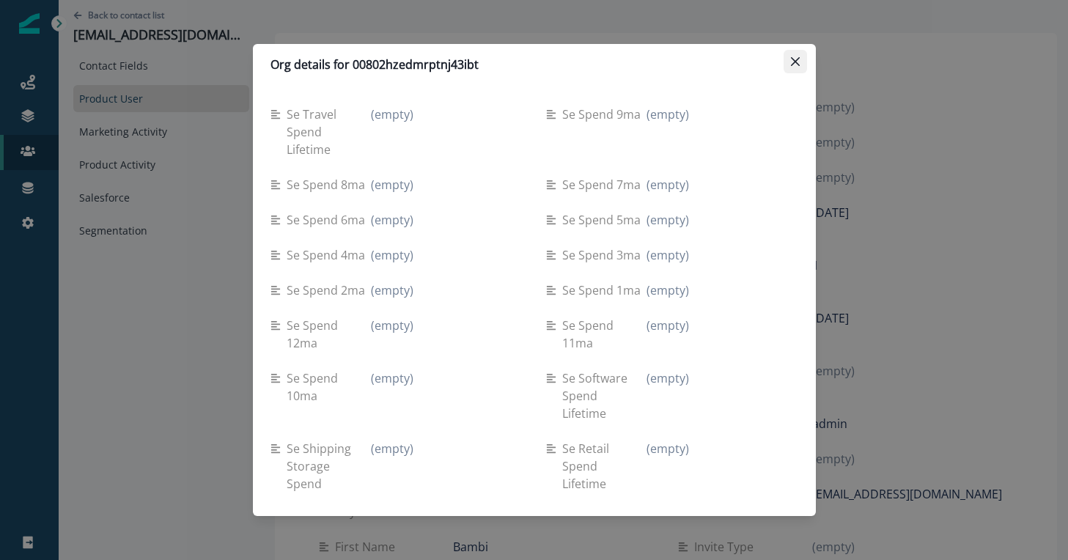
click at [790, 65] on button "Close" at bounding box center [795, 61] width 23 height 23
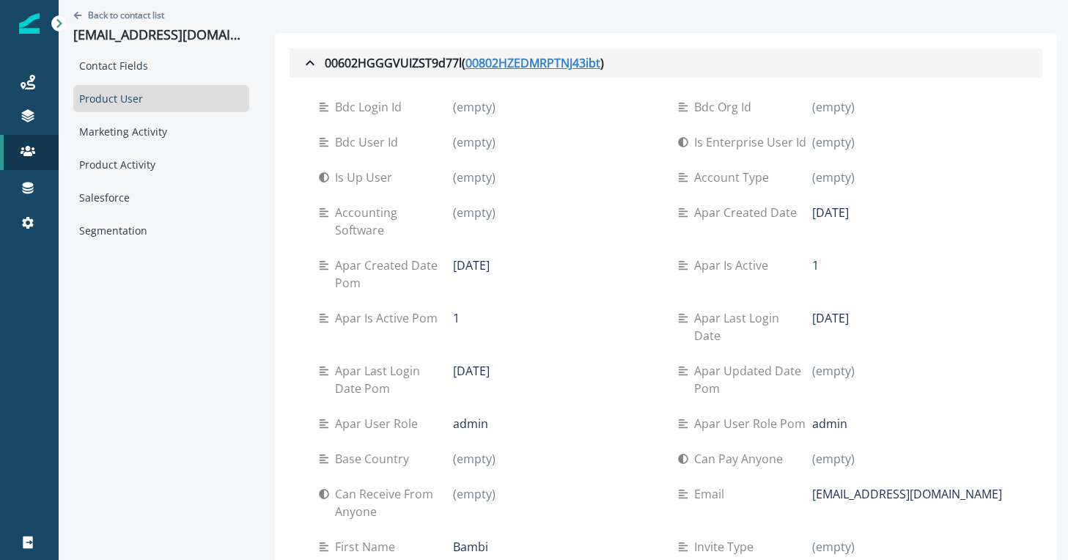
click at [560, 71] on u "00802HZEDMRPTNJ43ibt" at bounding box center [533, 63] width 135 height 18
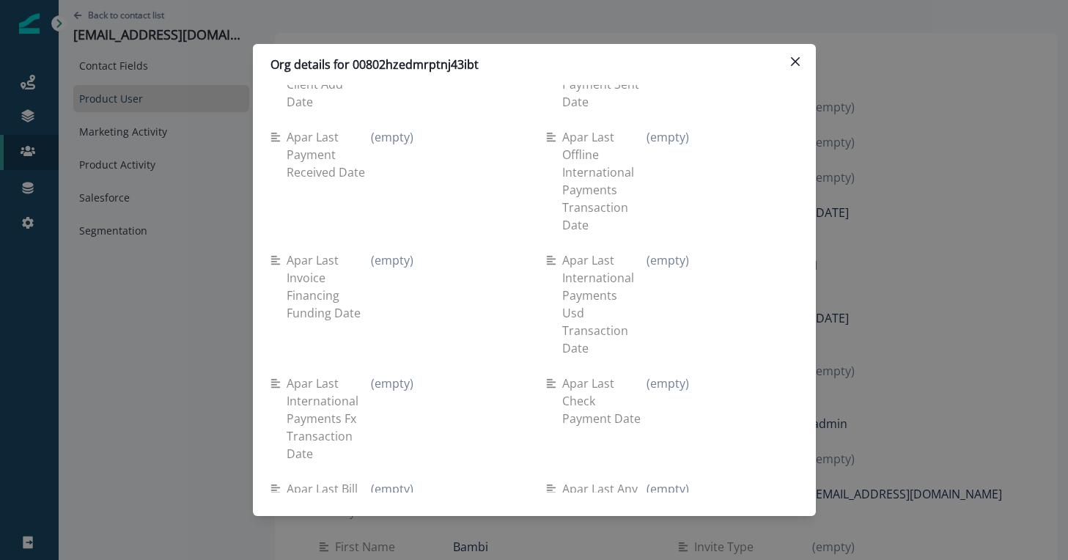
scroll to position [3819, 0]
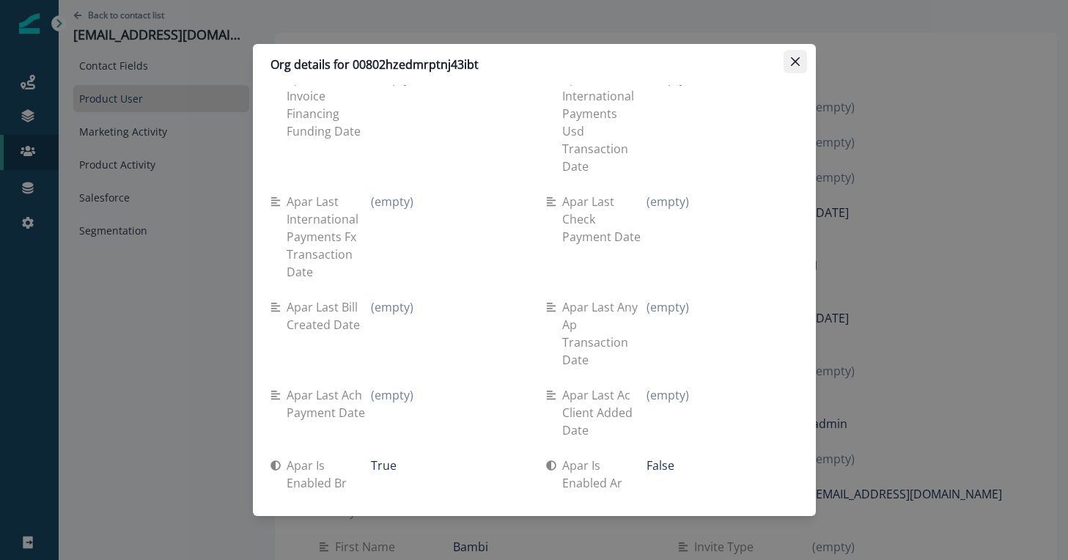
click at [793, 50] on button "Close" at bounding box center [795, 61] width 23 height 23
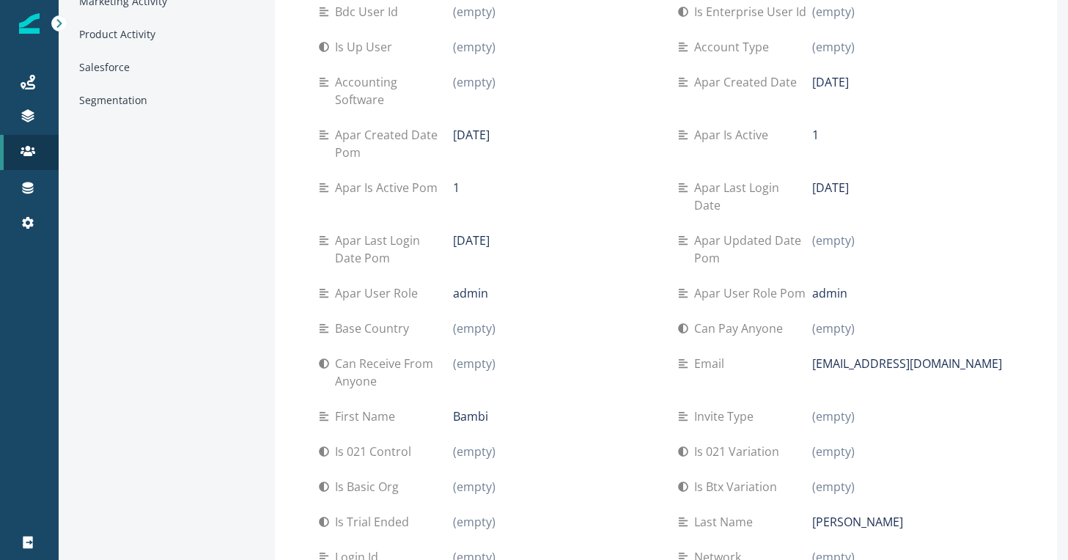
scroll to position [0, 0]
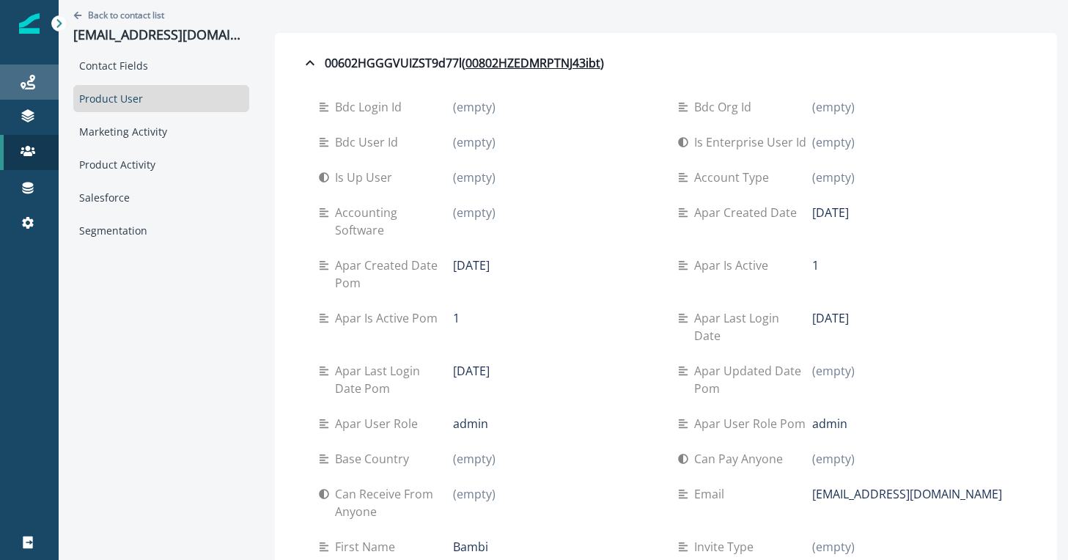
click at [35, 89] on div "Journeys" at bounding box center [29, 82] width 47 height 18
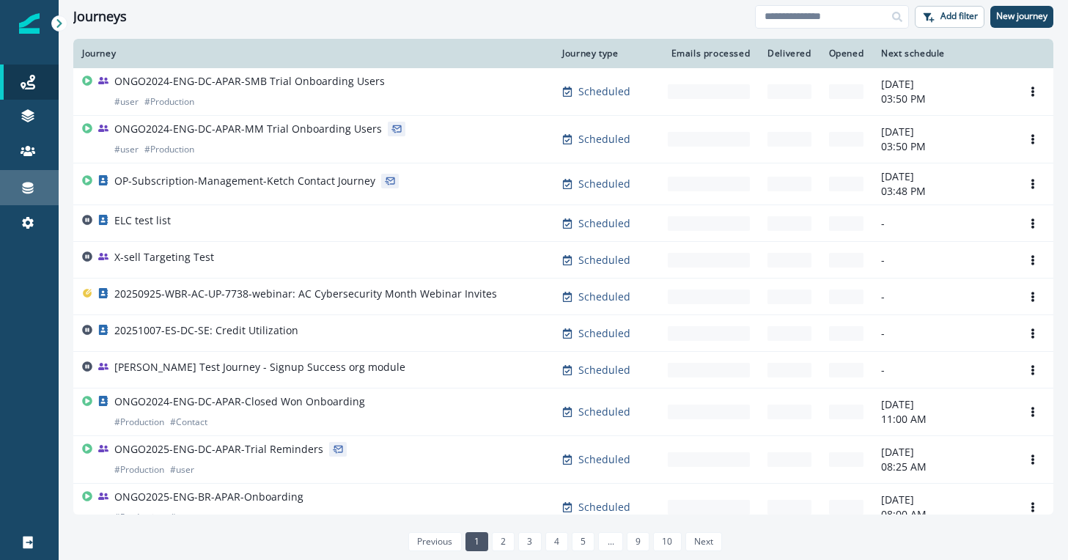
click at [35, 183] on div "Connections" at bounding box center [29, 188] width 47 height 18
